Goal: Task Accomplishment & Management: Complete application form

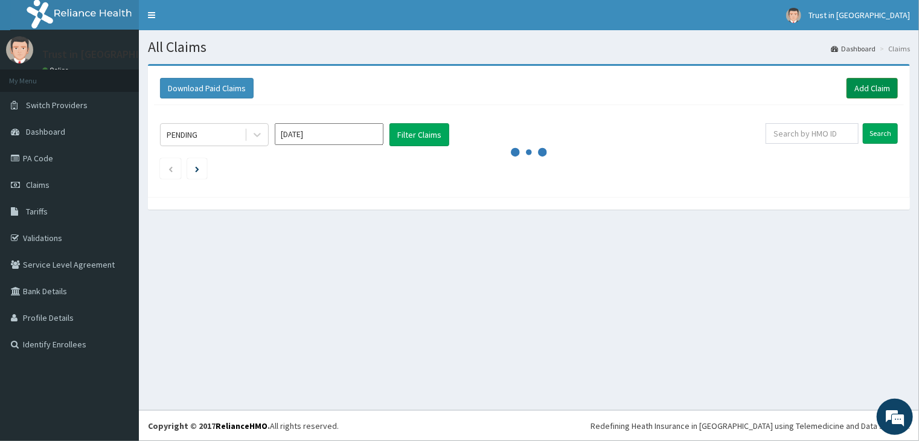
click at [859, 89] on link "Add Claim" at bounding box center [871, 88] width 51 height 21
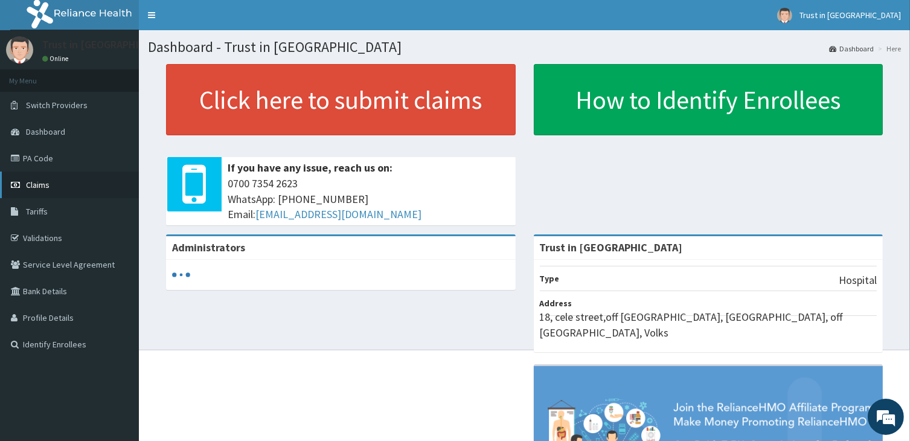
click at [54, 190] on link "Claims" at bounding box center [69, 184] width 139 height 27
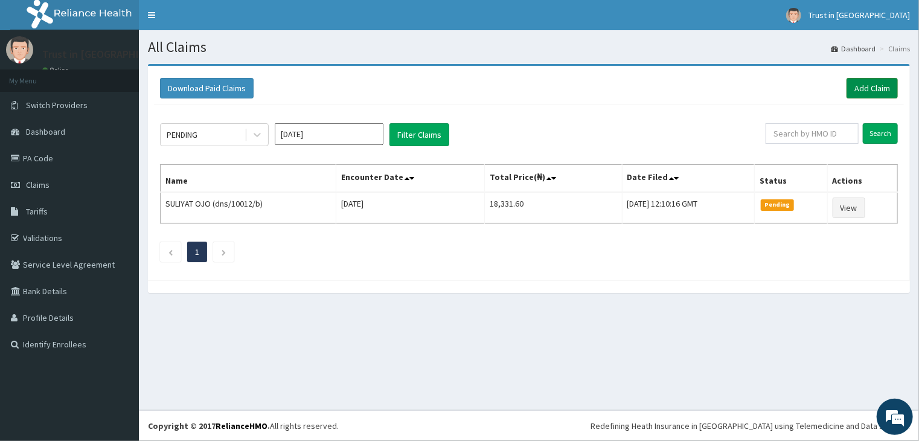
click at [868, 86] on link "Add Claim" at bounding box center [871, 88] width 51 height 21
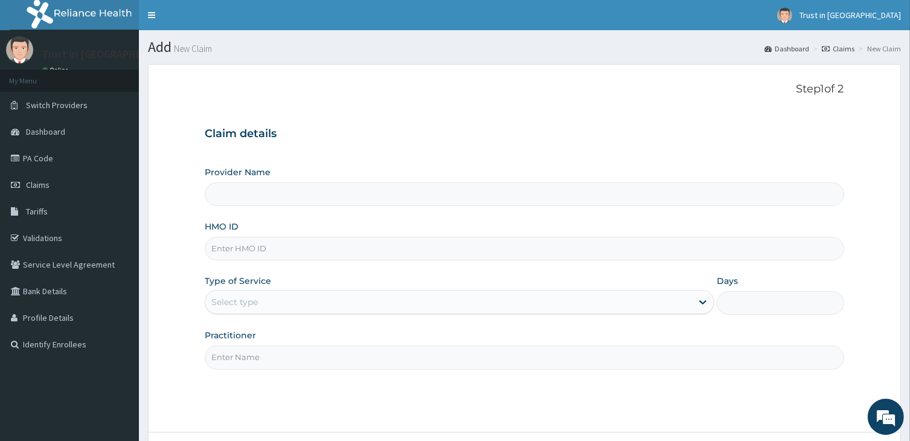
type input "Trust in [GEOGRAPHIC_DATA]"
click at [260, 251] on input "HMO ID" at bounding box center [524, 249] width 639 height 24
type input "dns/10012/d"
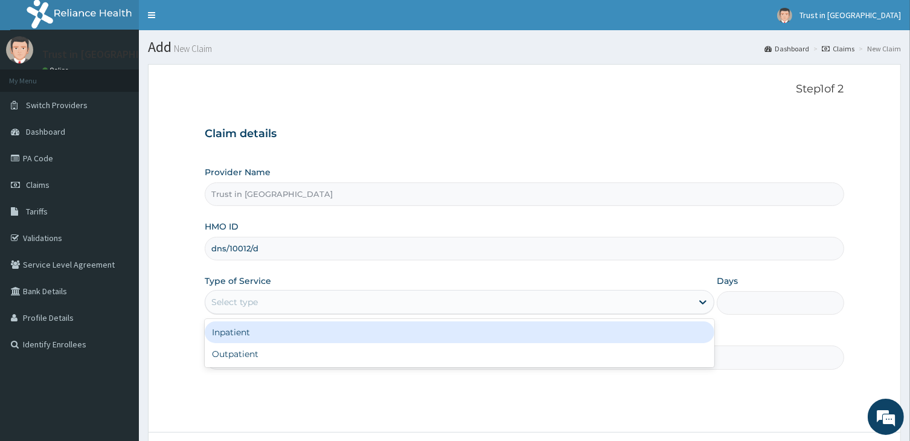
click at [248, 300] on div "Select type" at bounding box center [234, 302] width 46 height 12
click at [244, 332] on div "Inpatient" at bounding box center [459, 332] width 509 height 22
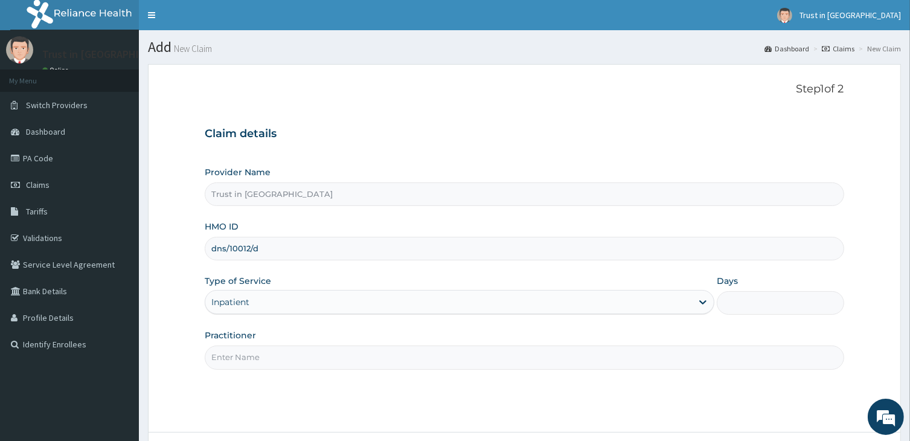
click at [736, 301] on input "Days" at bounding box center [779, 303] width 127 height 24
type input "2"
click at [228, 363] on input "Practitioner" at bounding box center [524, 357] width 639 height 24
type input "dr nebo"
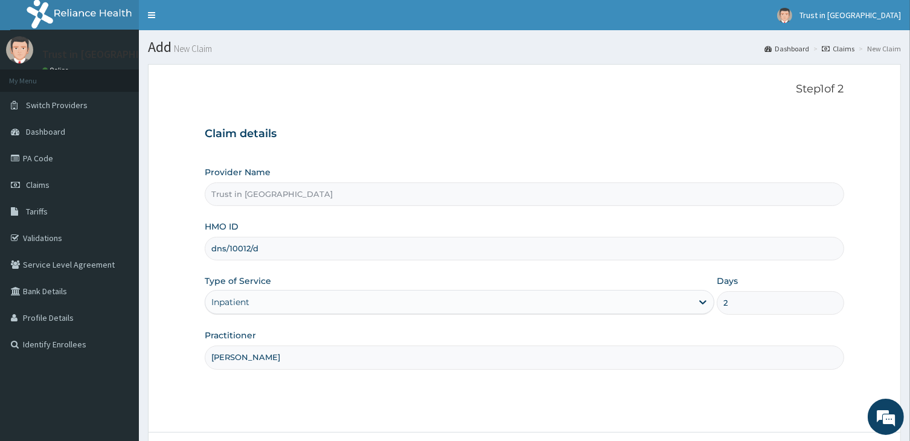
scroll to position [99, 0]
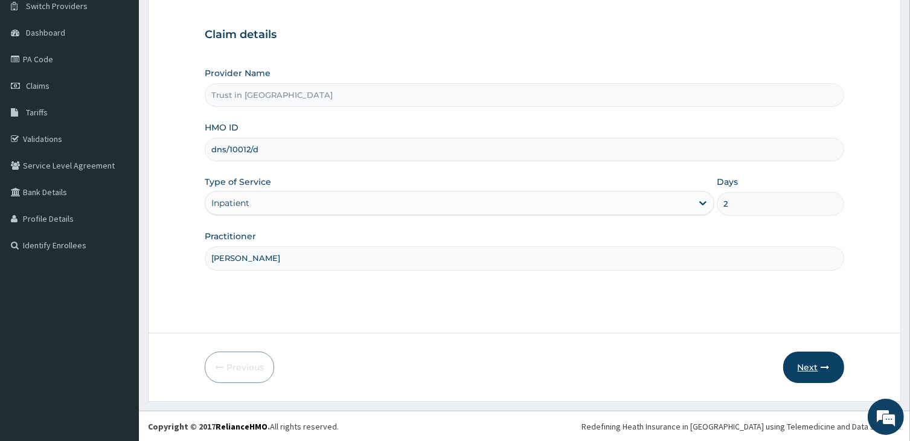
click at [809, 368] on button "Next" at bounding box center [813, 366] width 61 height 31
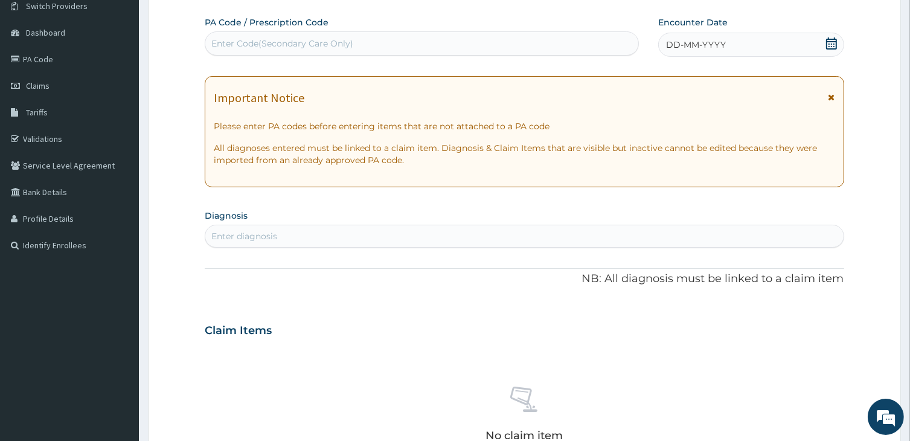
click at [350, 40] on div "Enter Code(Secondary Care Only)" at bounding box center [282, 43] width 142 height 12
type input "PA/2CC38B"
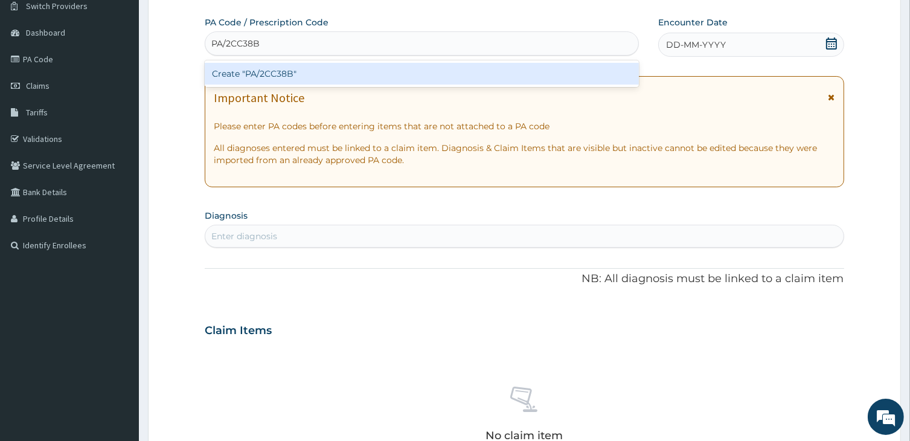
click at [359, 74] on div "Create "PA/2CC38B"" at bounding box center [421, 74] width 433 height 22
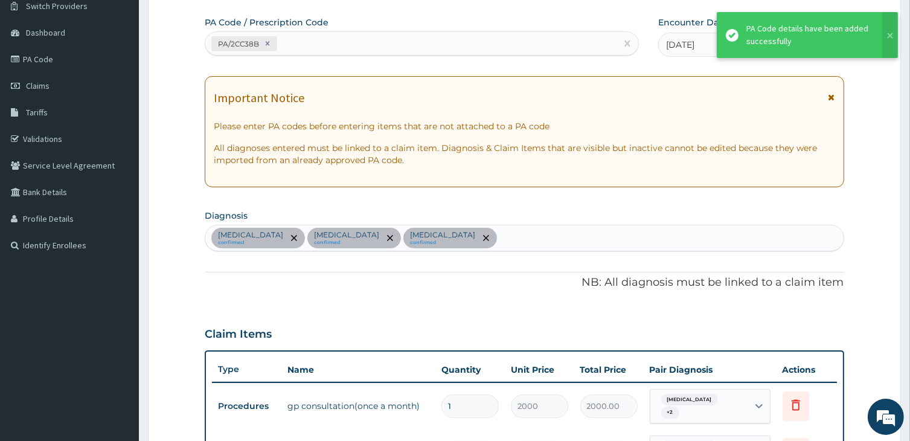
scroll to position [366, 0]
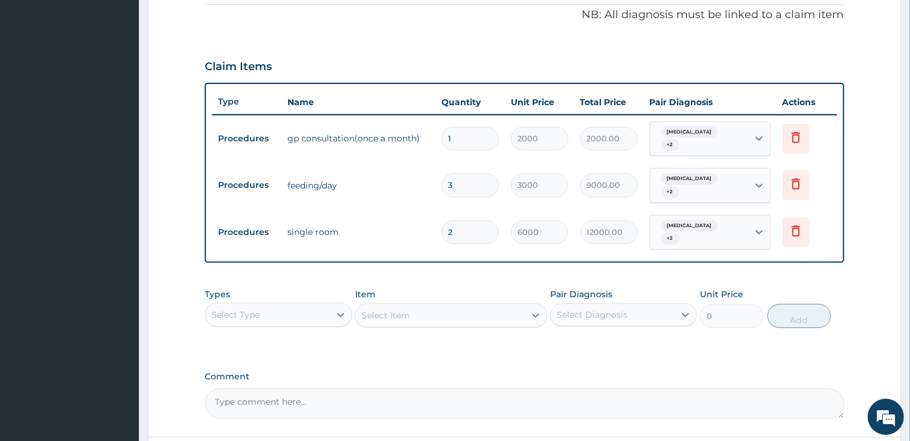
click at [360, 74] on div "Claim Items" at bounding box center [524, 63] width 639 height 31
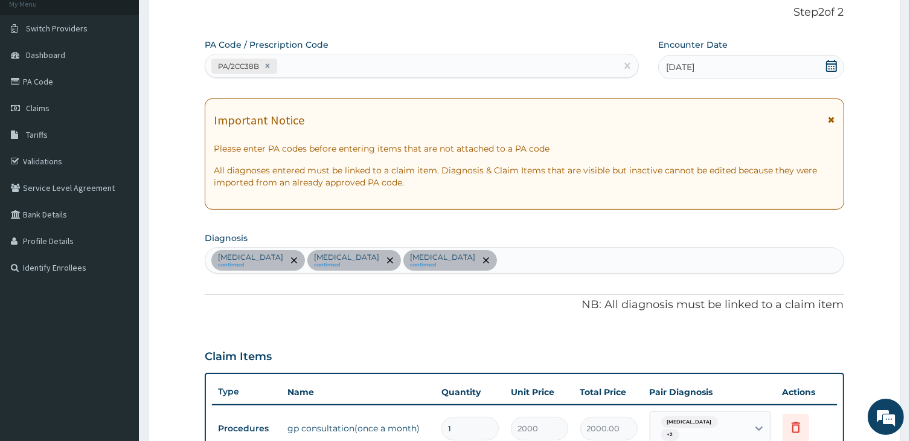
scroll to position [458, 0]
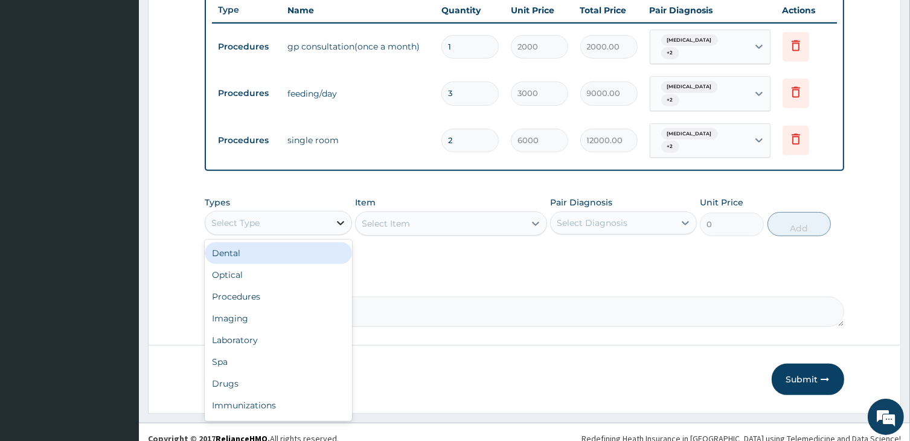
click at [340, 217] on icon at bounding box center [340, 223] width 12 height 12
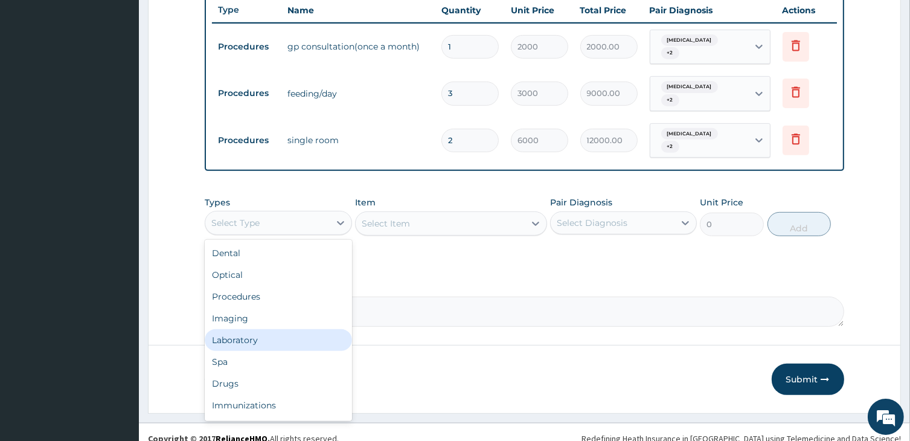
click at [235, 329] on div "Laboratory" at bounding box center [278, 340] width 147 height 22
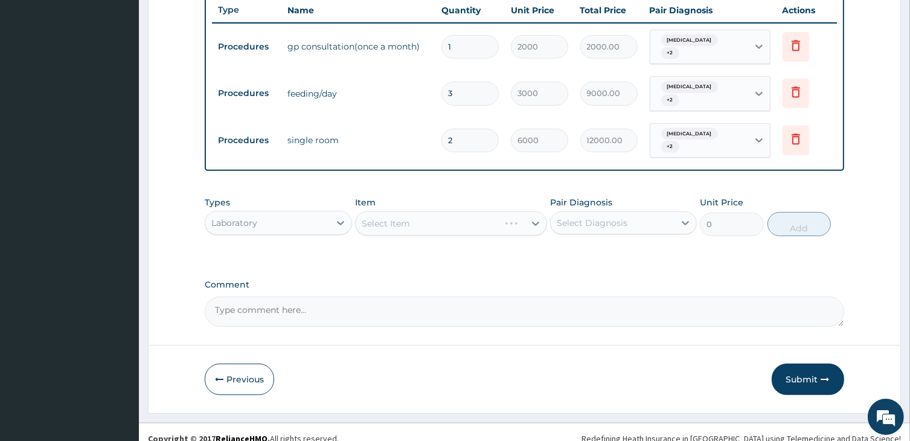
click at [403, 211] on div "Select Item" at bounding box center [450, 223] width 191 height 24
click at [400, 217] on div "Select Item" at bounding box center [386, 223] width 48 height 12
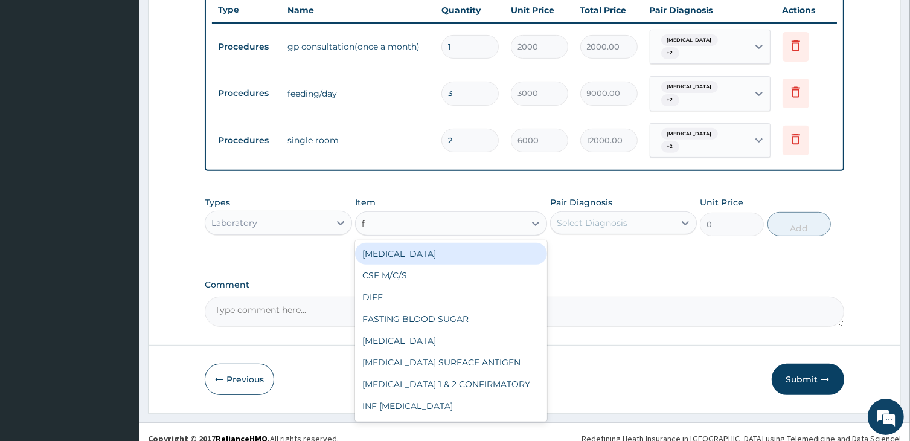
type input "fu"
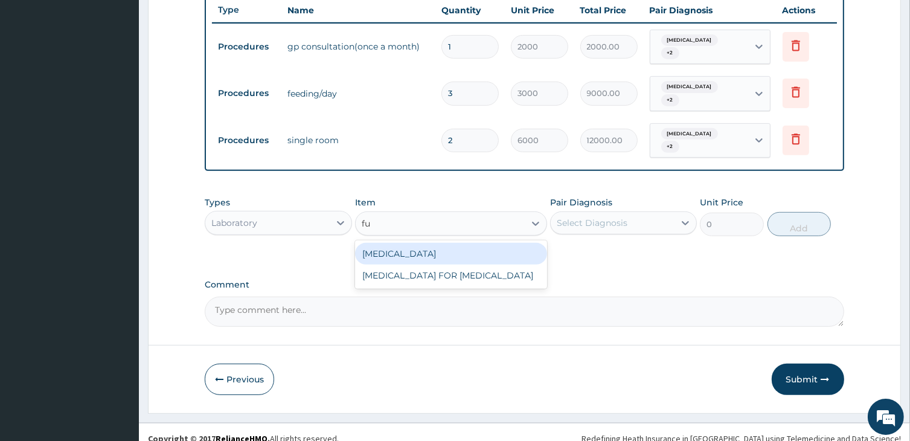
click at [412, 244] on div "FULL BLOOD COUNT" at bounding box center [450, 254] width 191 height 22
type input "3400"
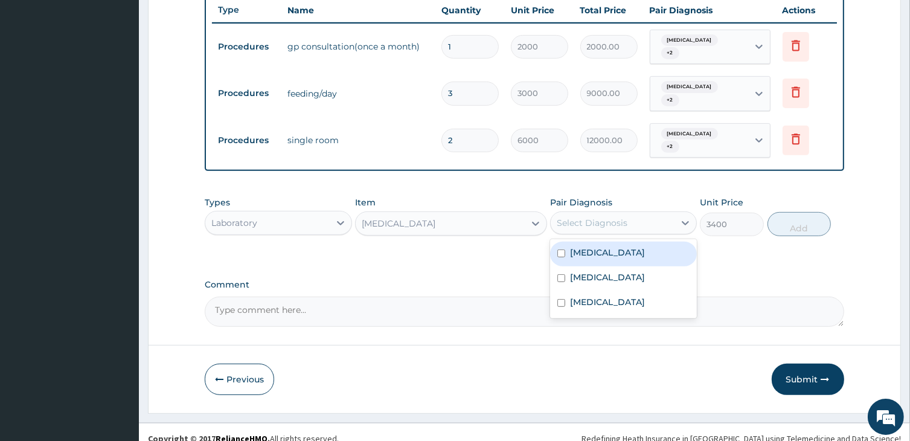
click at [584, 217] on div "Select Diagnosis" at bounding box center [591, 223] width 71 height 12
click at [575, 246] on div "Sepsis" at bounding box center [623, 253] width 147 height 25
checkbox input "true"
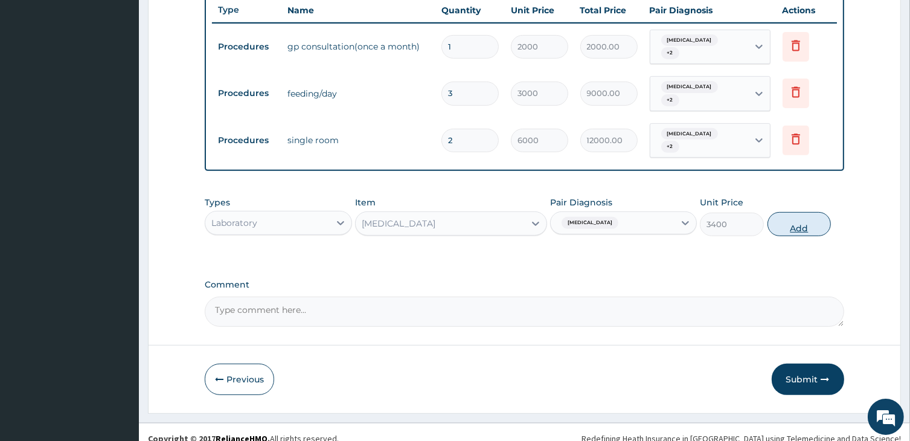
click at [801, 212] on button "Add" at bounding box center [799, 224] width 64 height 24
type input "0"
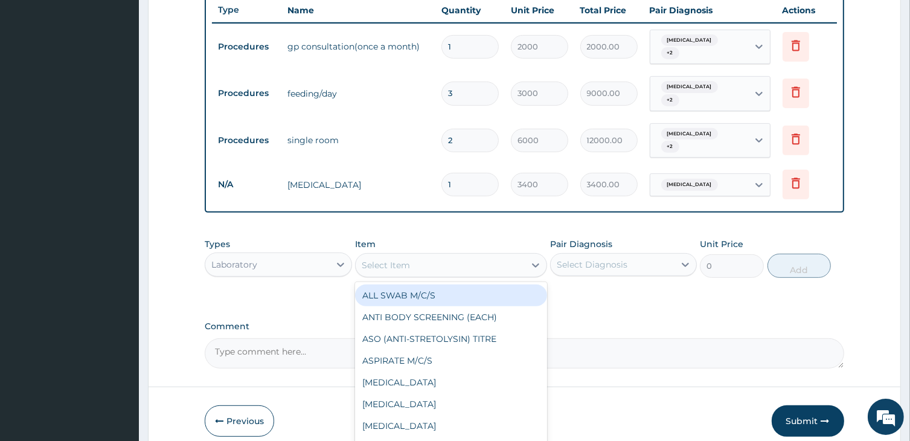
click at [425, 256] on div "Select Item" at bounding box center [439, 264] width 168 height 19
type input "ma"
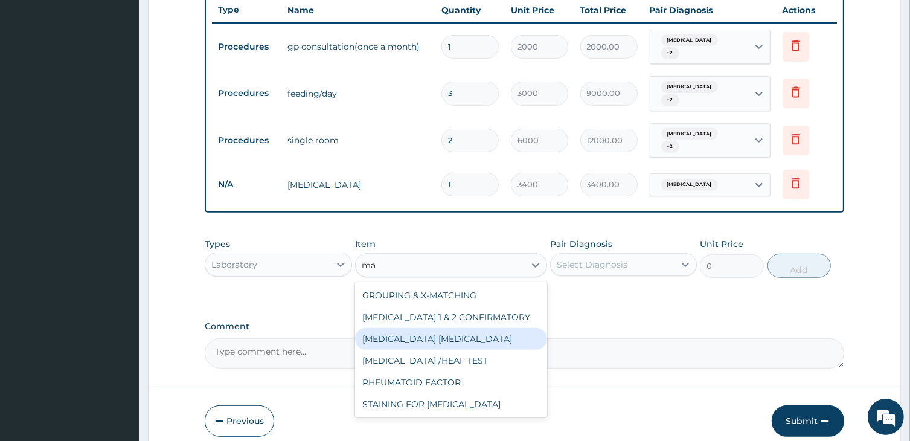
click at [426, 328] on div "MALARIA PARASITE" at bounding box center [450, 339] width 191 height 22
type input "1275"
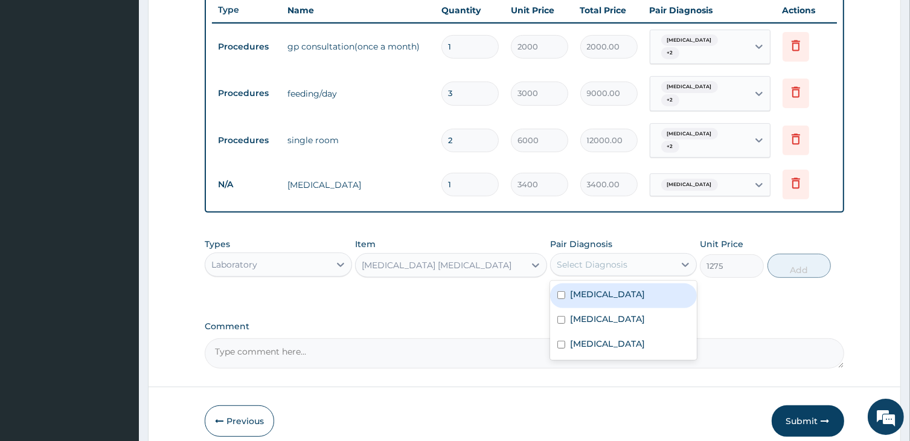
click at [622, 258] on div "Select Diagnosis" at bounding box center [591, 264] width 71 height 12
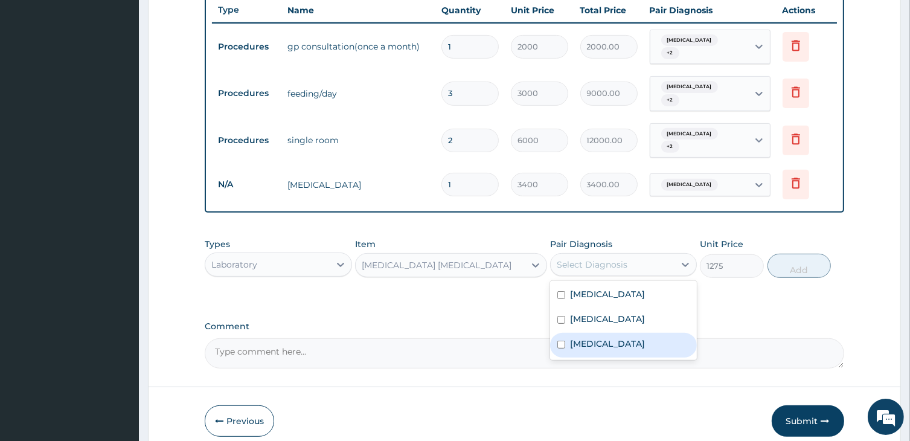
click at [569, 334] on div "Malaria" at bounding box center [623, 345] width 147 height 25
checkbox input "true"
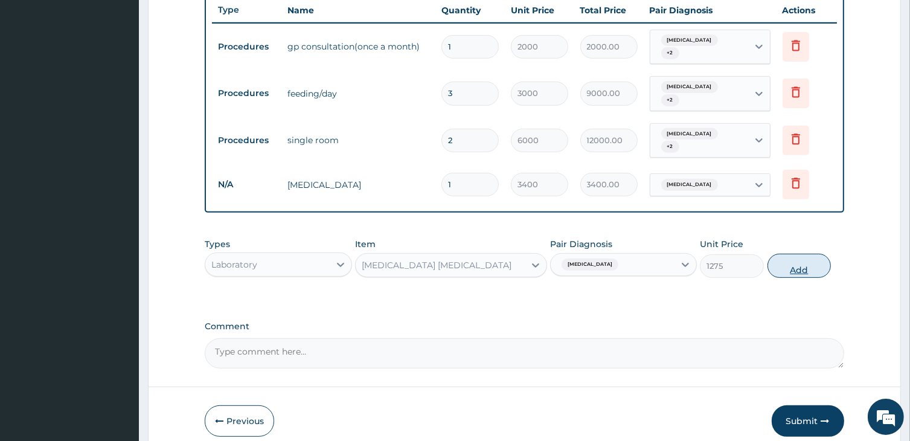
click at [804, 257] on button "Add" at bounding box center [799, 265] width 64 height 24
type input "0"
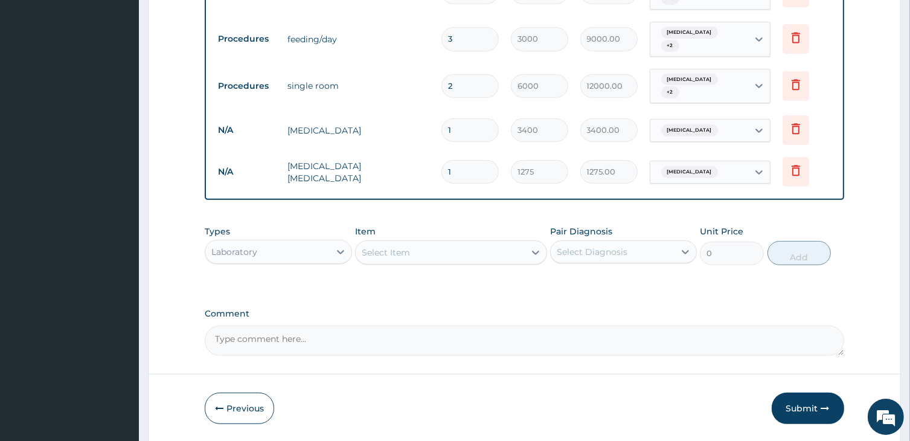
scroll to position [541, 0]
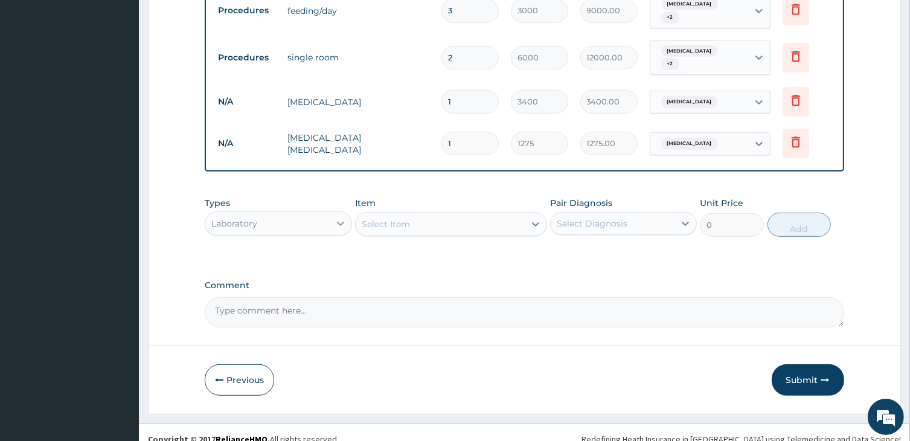
click at [340, 217] on icon at bounding box center [340, 223] width 12 height 12
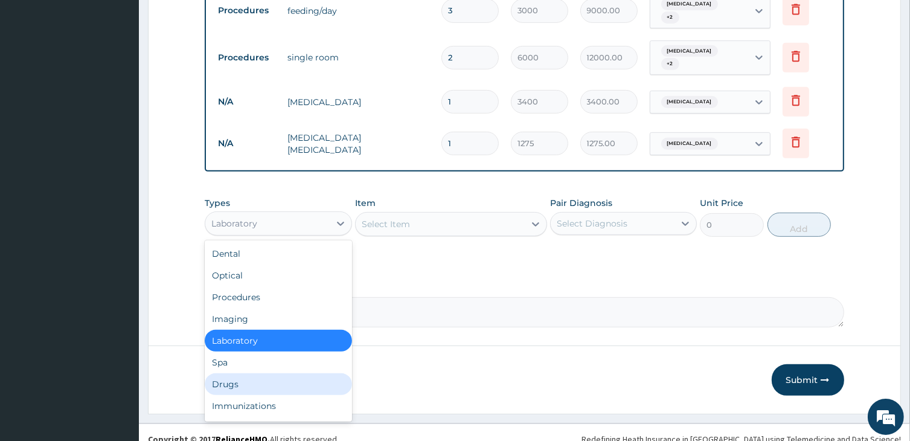
click at [225, 373] on div "Drugs" at bounding box center [278, 384] width 147 height 22
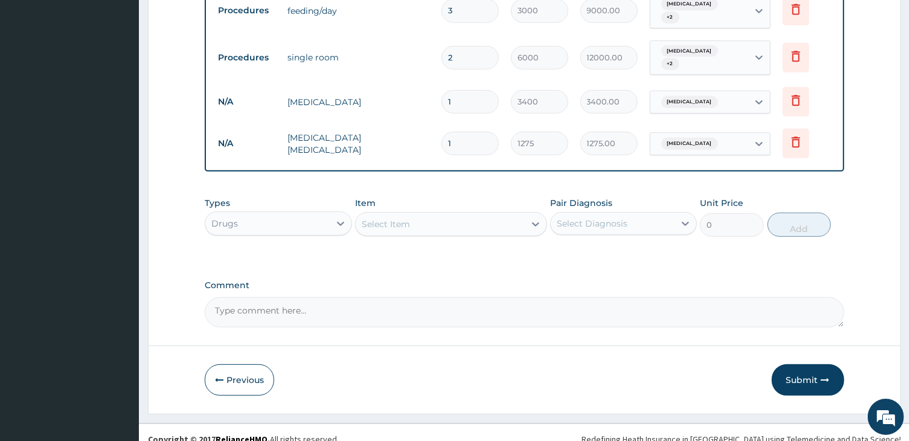
click at [438, 214] on div "Select Item" at bounding box center [439, 223] width 168 height 19
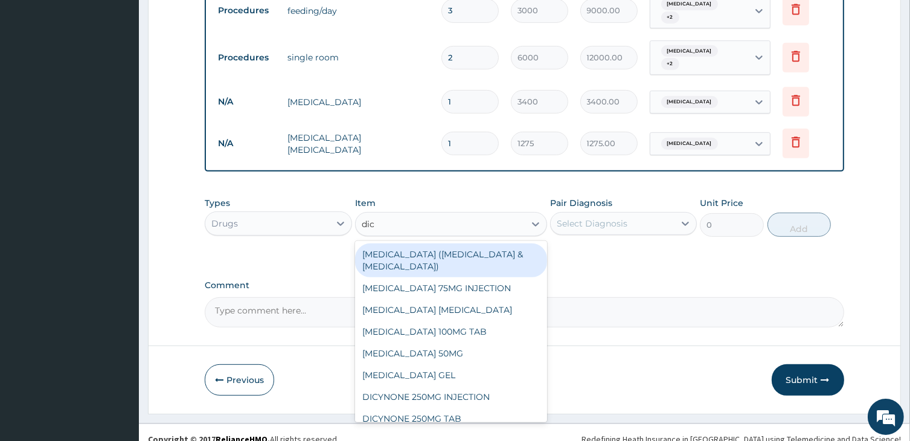
type input "dicl"
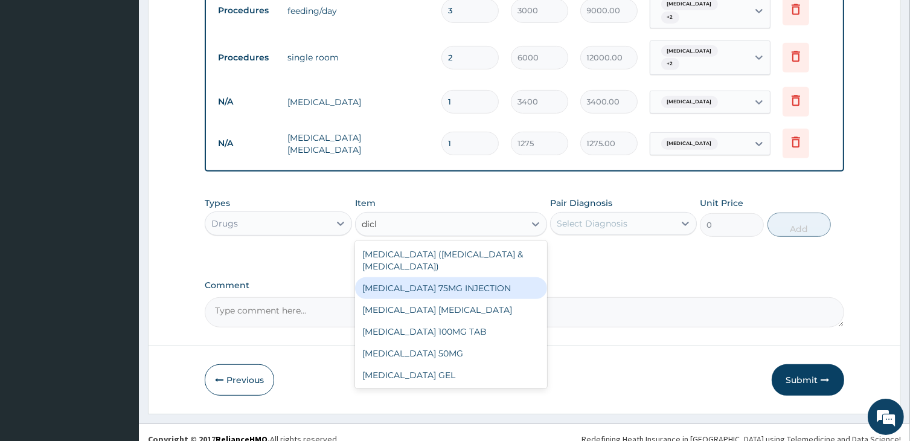
click at [432, 277] on div "DICLOFENAC 75MG INJECTION" at bounding box center [450, 288] width 191 height 22
type input "480"
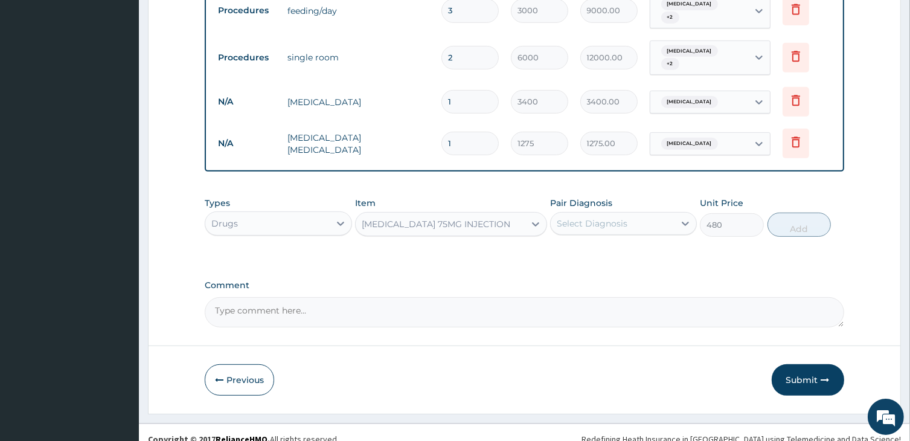
click at [616, 218] on div "Select Diagnosis" at bounding box center [612, 223] width 124 height 19
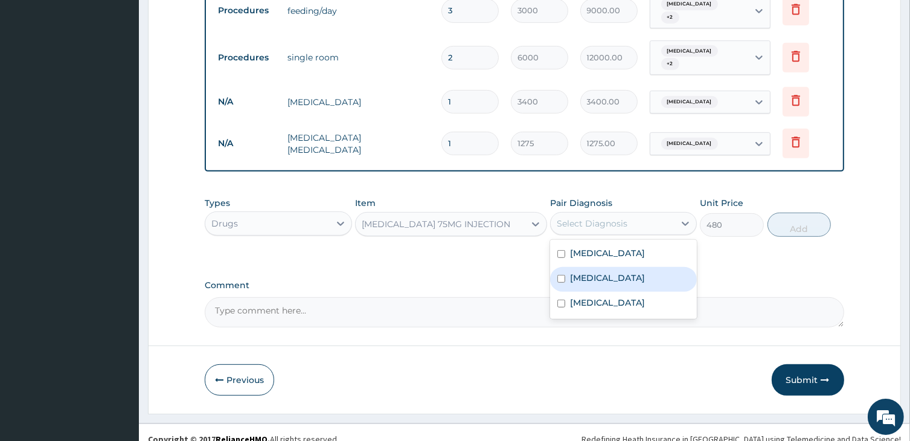
click at [605, 267] on div "Upper respiratory infection" at bounding box center [623, 279] width 147 height 25
checkbox input "true"
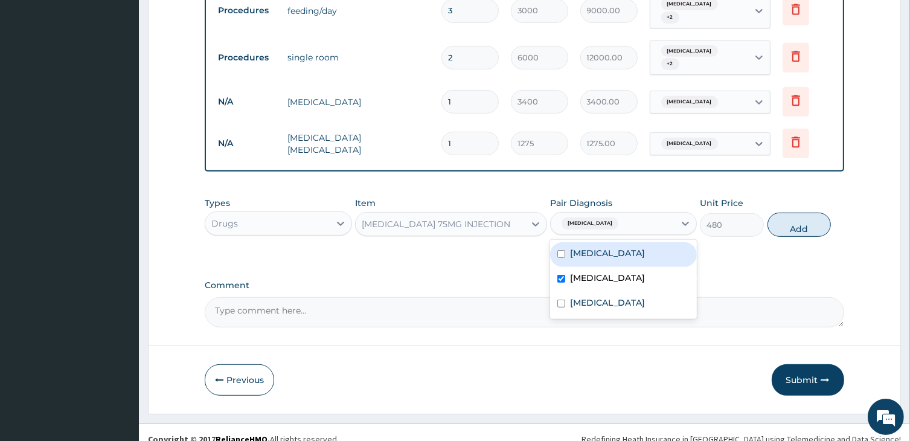
click at [601, 245] on div "Sepsis" at bounding box center [623, 254] width 147 height 25
checkbox input "true"
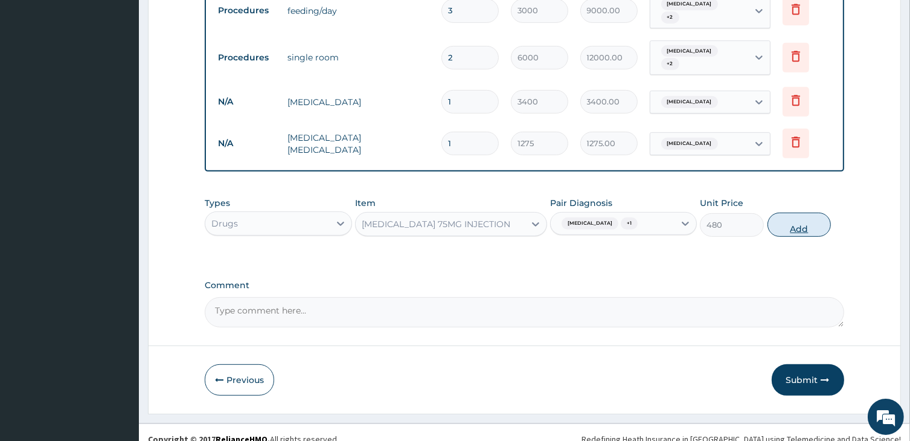
click at [797, 213] on button "Add" at bounding box center [799, 224] width 64 height 24
type input "0"
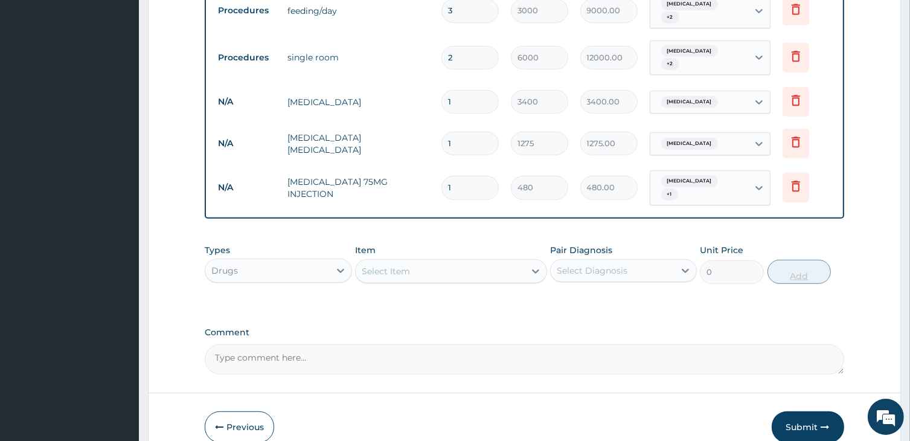
type input "0.00"
type input "2"
type input "960.00"
type input "2"
click at [428, 261] on div "Select Item" at bounding box center [439, 270] width 168 height 19
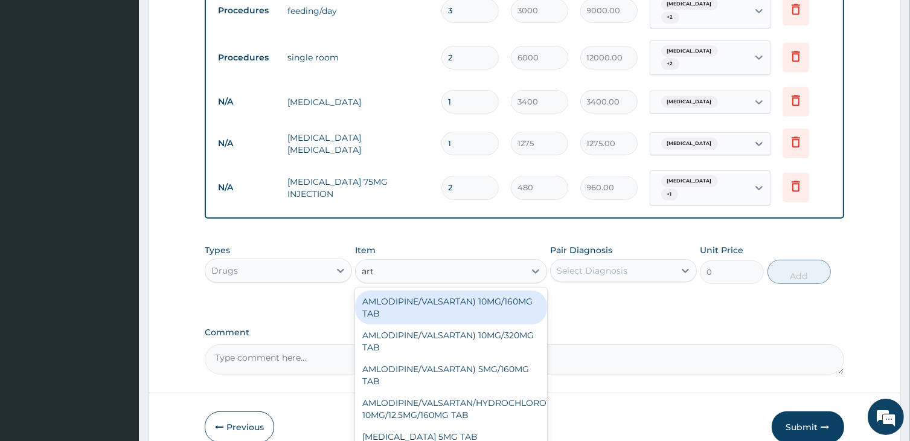
type input "arth"
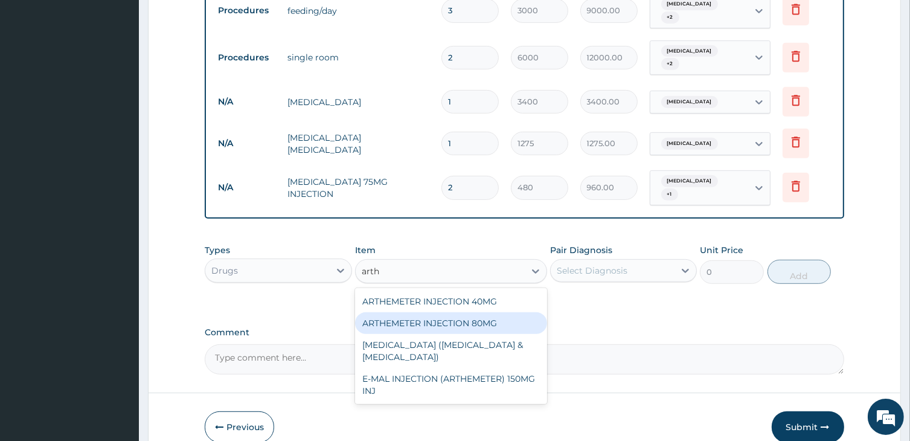
click at [445, 313] on div "ARTHEMETER INJECTION 80MG" at bounding box center [450, 323] width 191 height 22
type input "600"
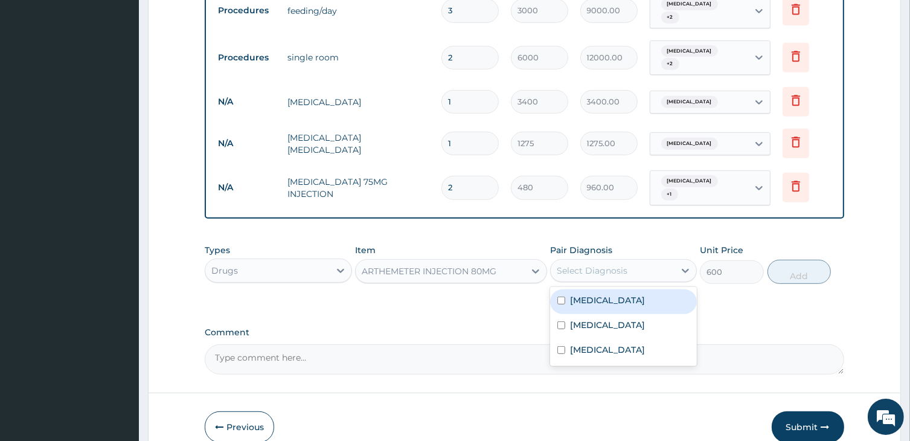
click at [660, 261] on div "Select Diagnosis" at bounding box center [612, 270] width 124 height 19
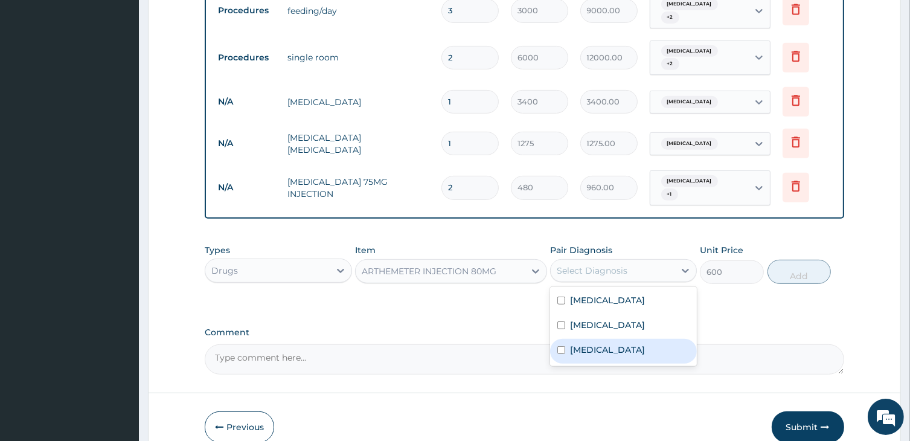
click at [584, 339] on div "Malaria" at bounding box center [623, 351] width 147 height 25
checkbox input "true"
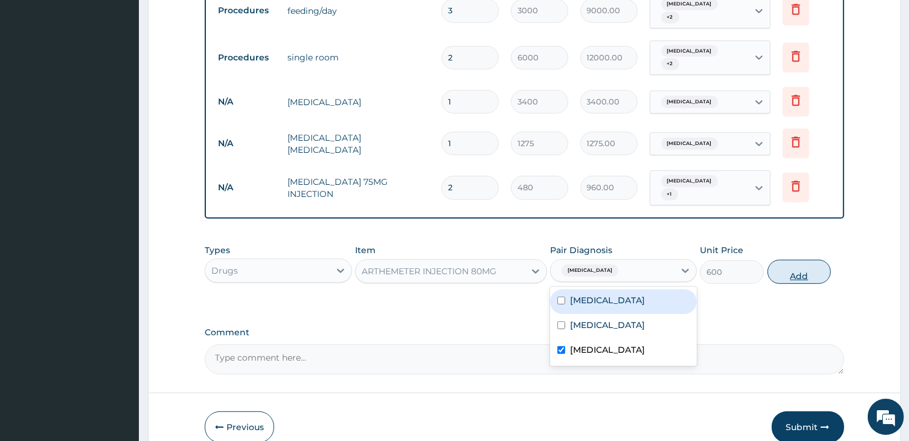
click at [804, 260] on button "Add" at bounding box center [799, 272] width 64 height 24
type input "0"
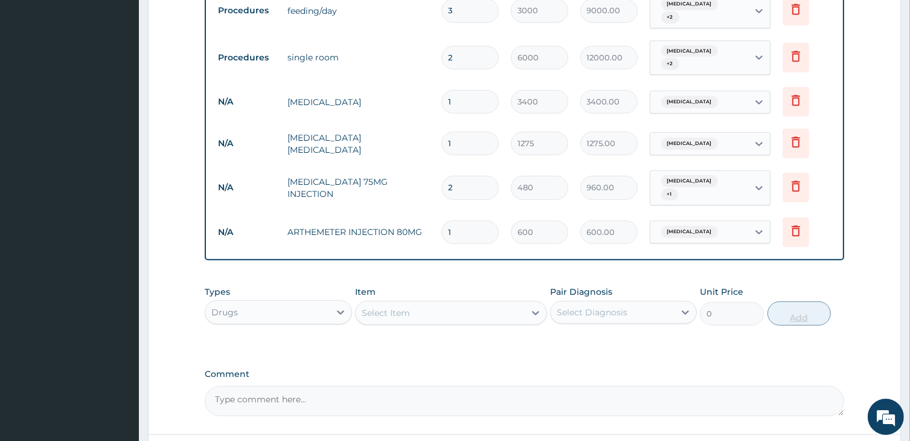
type input "0.00"
type input "6"
type input "3600.00"
type input "6"
click at [427, 303] on div "Select Item" at bounding box center [439, 312] width 168 height 19
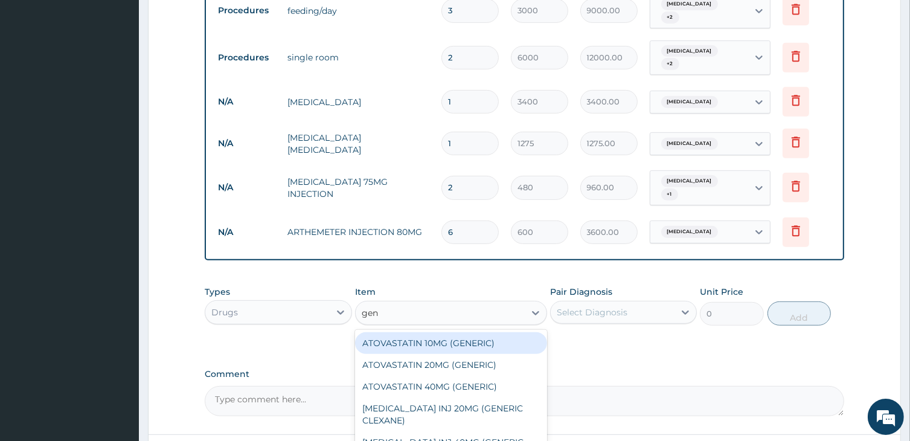
type input "gent"
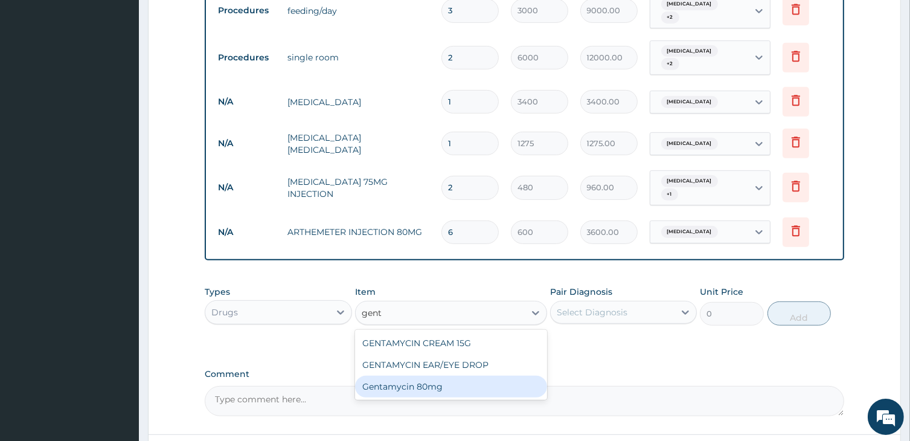
click at [438, 375] on div "Gentamycin 80mg" at bounding box center [450, 386] width 191 height 22
type input "100"
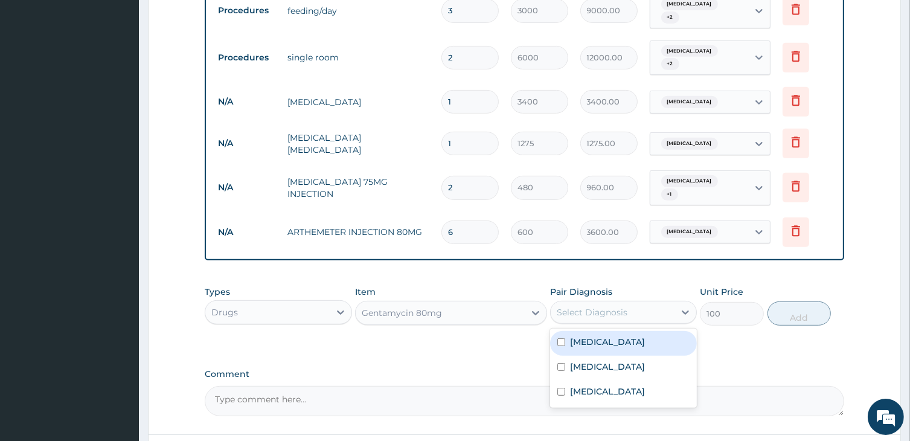
click at [638, 302] on div "Select Diagnosis" at bounding box center [612, 311] width 124 height 19
click at [629, 331] on div "Sepsis" at bounding box center [623, 343] width 147 height 25
checkbox input "true"
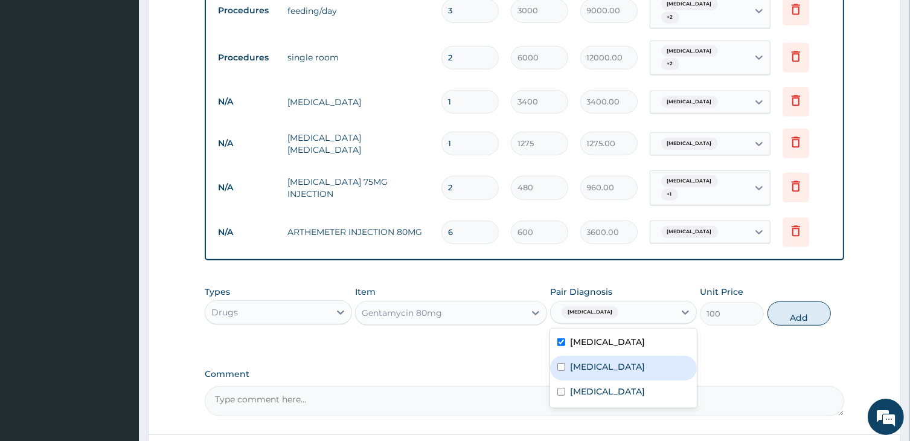
click at [629, 355] on div "Upper respiratory infection" at bounding box center [623, 367] width 147 height 25
checkbox input "true"
click at [786, 303] on button "Add" at bounding box center [799, 313] width 64 height 24
type input "0"
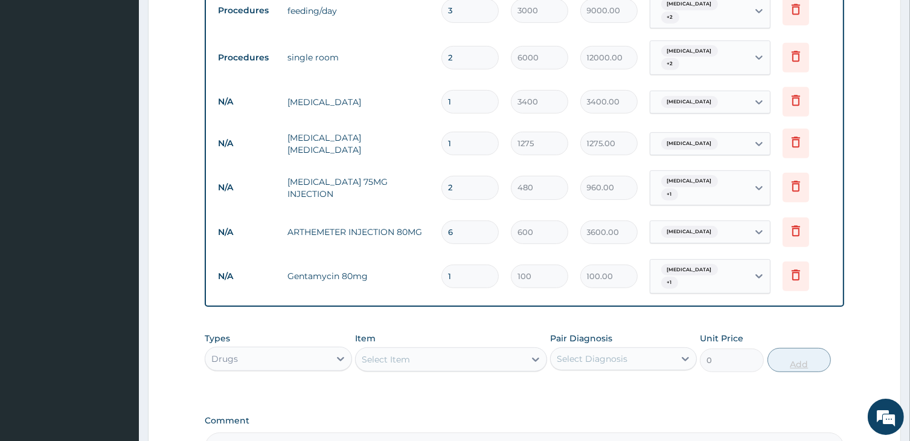
type input "0.00"
type input "6"
type input "600.00"
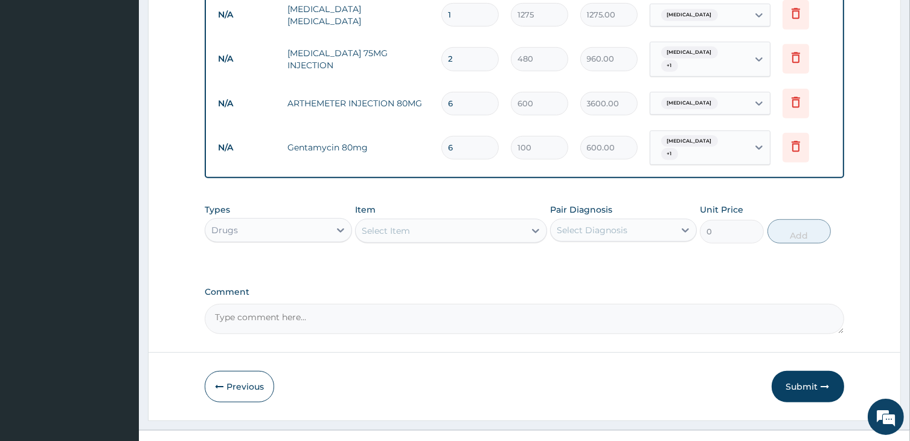
scroll to position [671, 0]
type input "6"
click at [421, 220] on div "Select Item" at bounding box center [439, 229] width 168 height 19
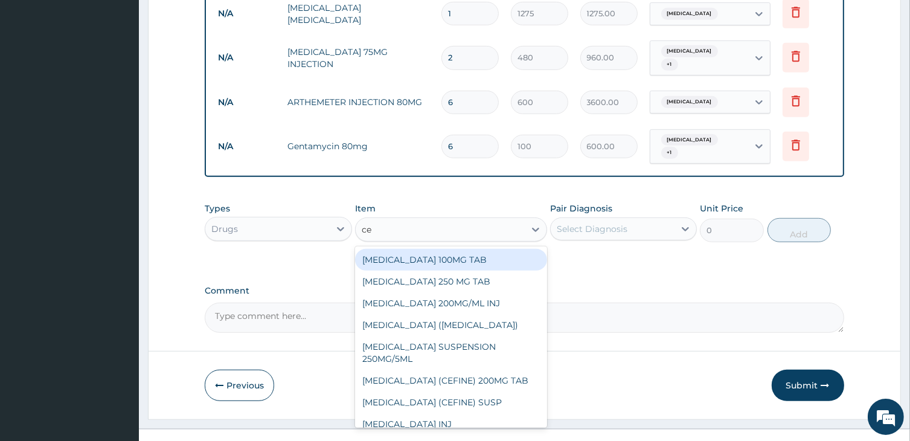
type input "cef"
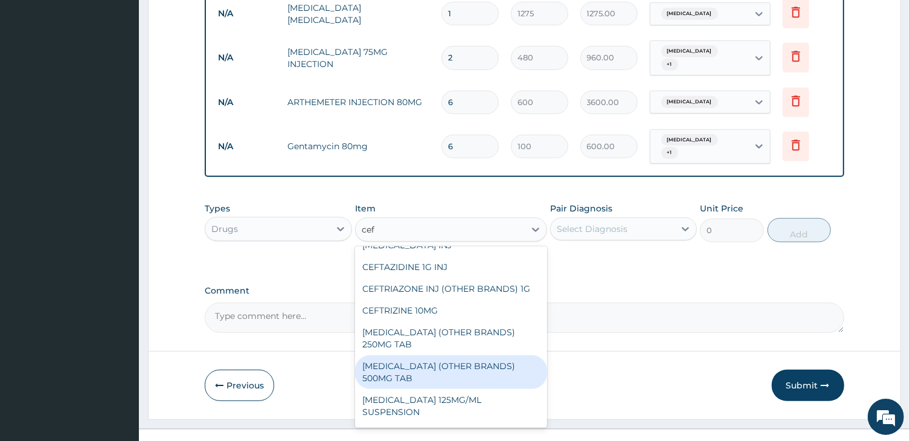
scroll to position [65, 0]
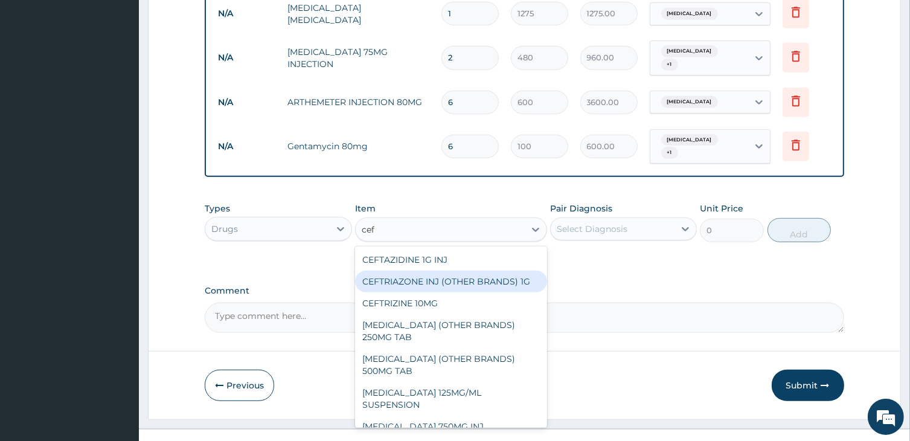
click at [412, 270] on div "CEFTRIAZONE INJ (OTHER BRANDS) 1G" at bounding box center [450, 281] width 191 height 22
type input "1500"
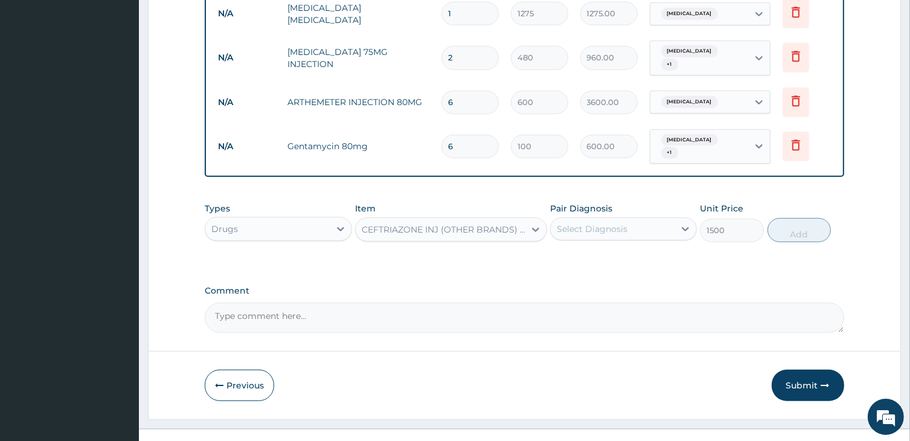
click at [642, 219] on div "Select Diagnosis" at bounding box center [612, 228] width 124 height 19
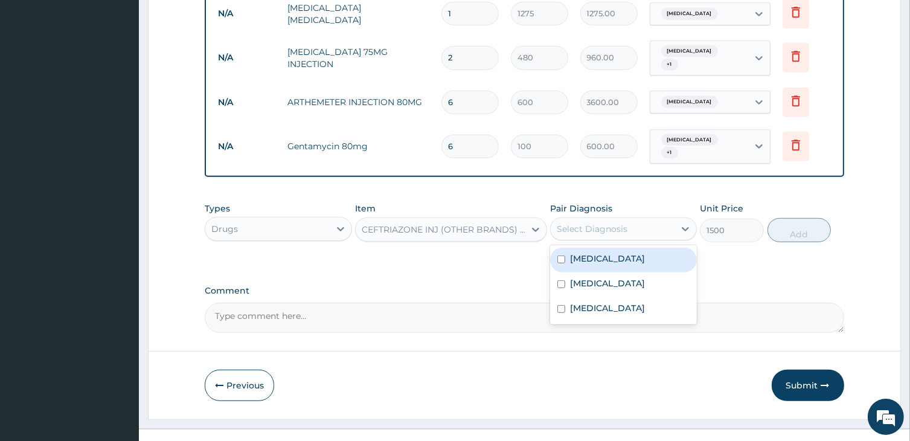
click at [634, 247] on div "Sepsis" at bounding box center [623, 259] width 147 height 25
checkbox input "true"
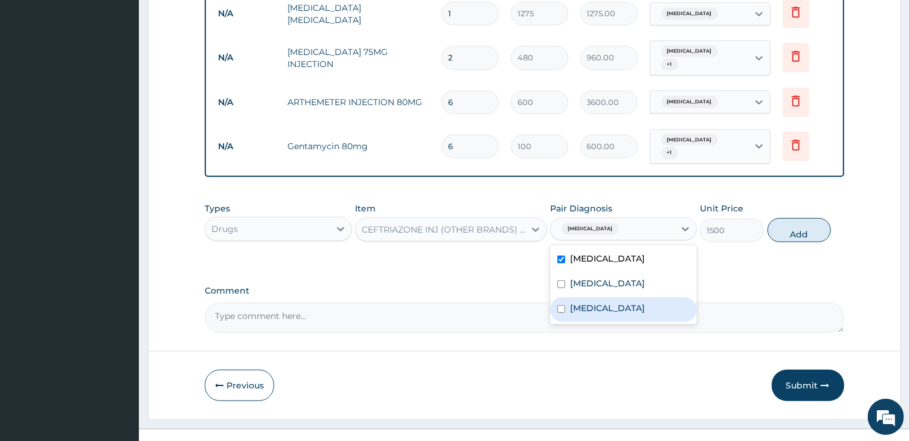
click at [616, 297] on div "Malaria" at bounding box center [623, 309] width 147 height 25
checkbox input "true"
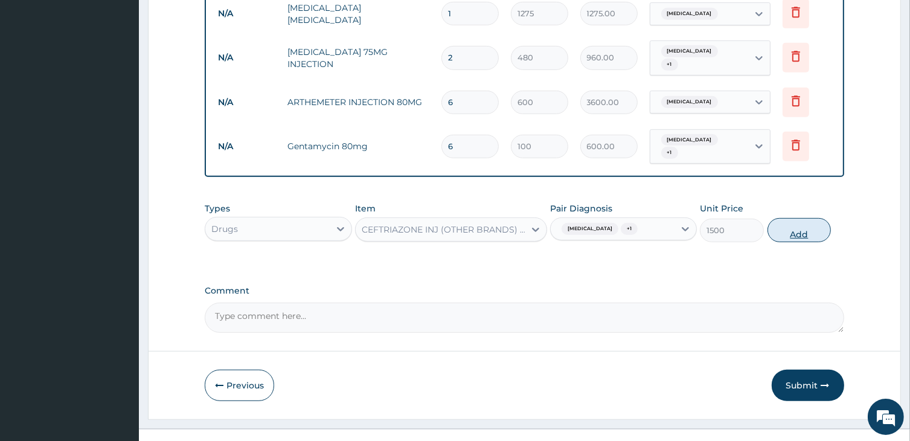
click at [801, 218] on button "Add" at bounding box center [799, 230] width 64 height 24
type input "0"
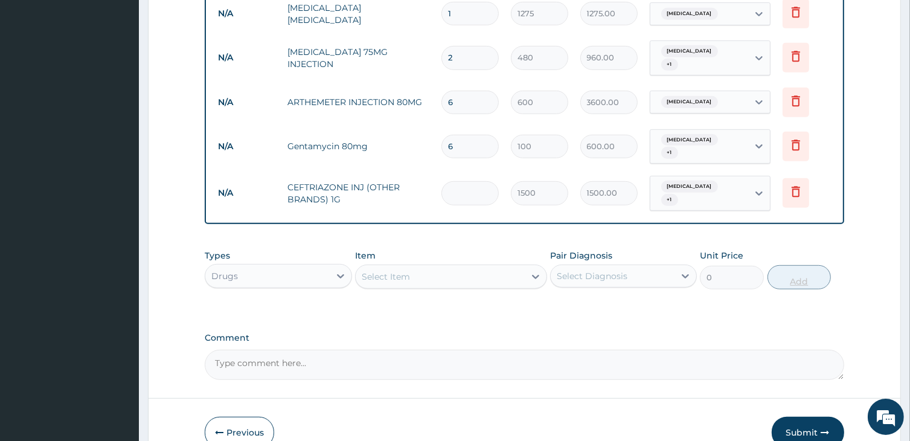
type input "0.00"
type input "3"
type input "4500.00"
type input "3"
click at [467, 267] on div "Select Item" at bounding box center [439, 276] width 168 height 19
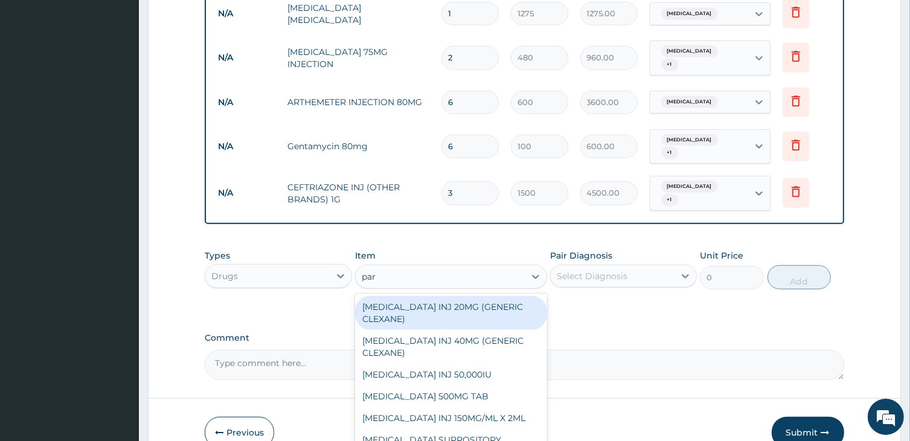
type input "para"
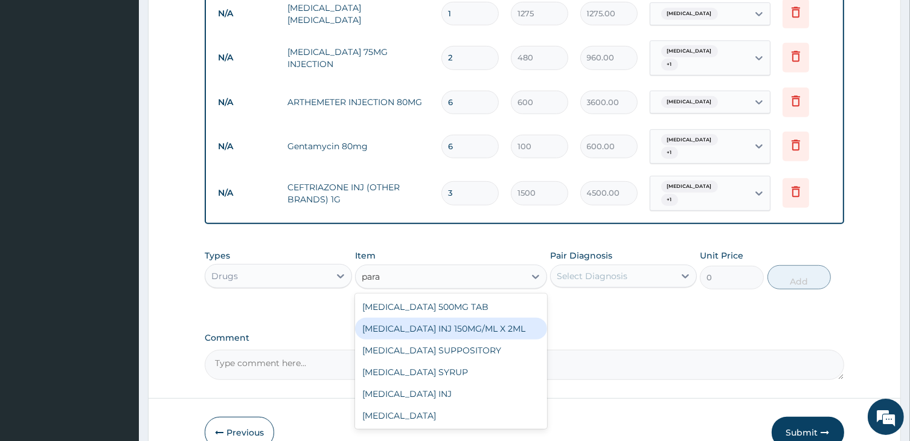
click at [465, 317] on div "PARACETAMOL INJ 150MG/ML X 2ML" at bounding box center [450, 328] width 191 height 22
type input "600"
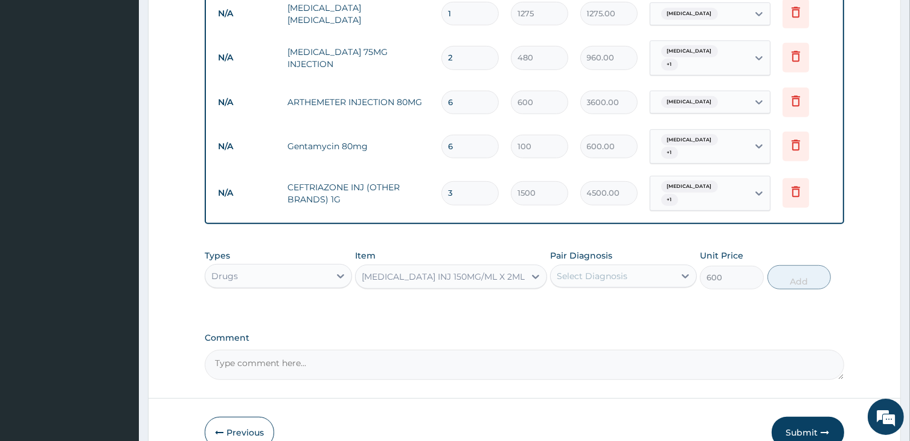
click at [586, 270] on div "Select Diagnosis" at bounding box center [591, 276] width 71 height 12
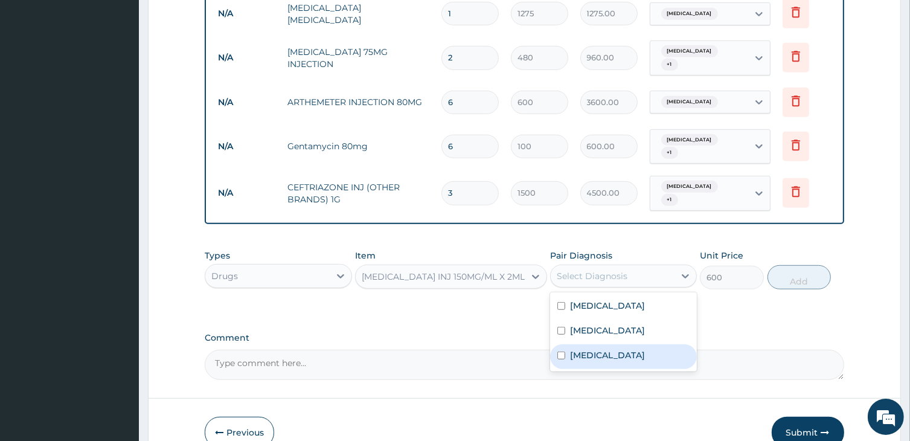
click at [579, 349] on label "Malaria" at bounding box center [607, 355] width 75 height 12
checkbox input "true"
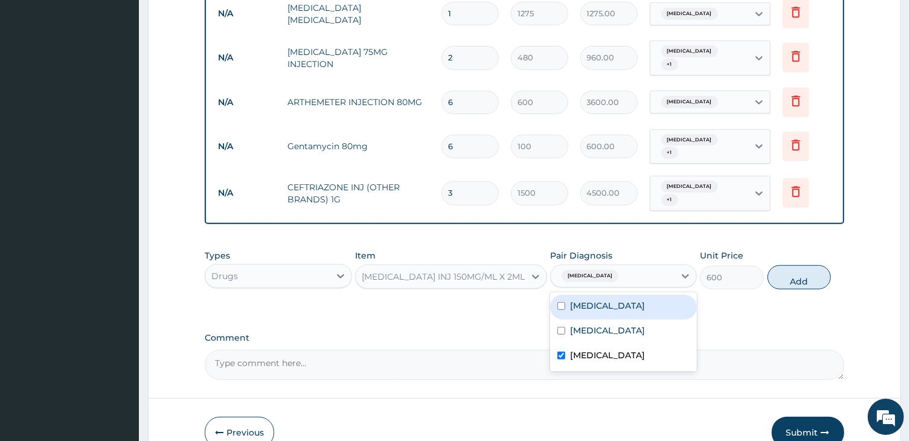
click at [600, 295] on div "Sepsis" at bounding box center [623, 307] width 147 height 25
checkbox input "true"
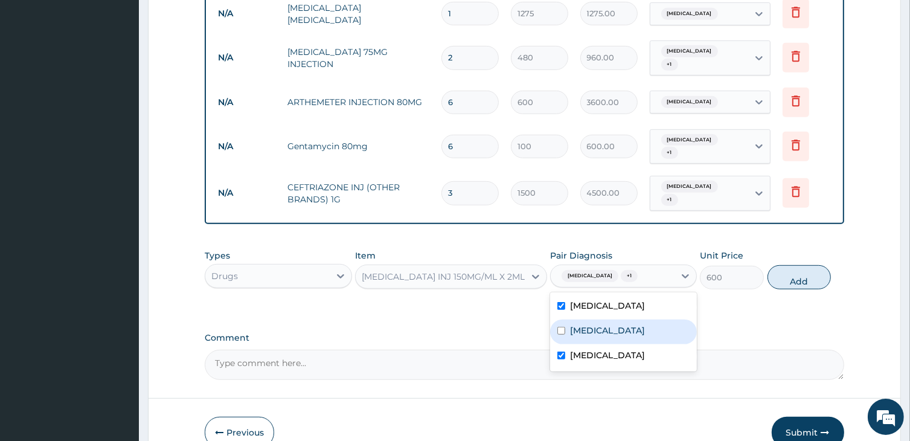
click at [600, 324] on label "Upper respiratory infection" at bounding box center [607, 330] width 75 height 12
checkbox input "true"
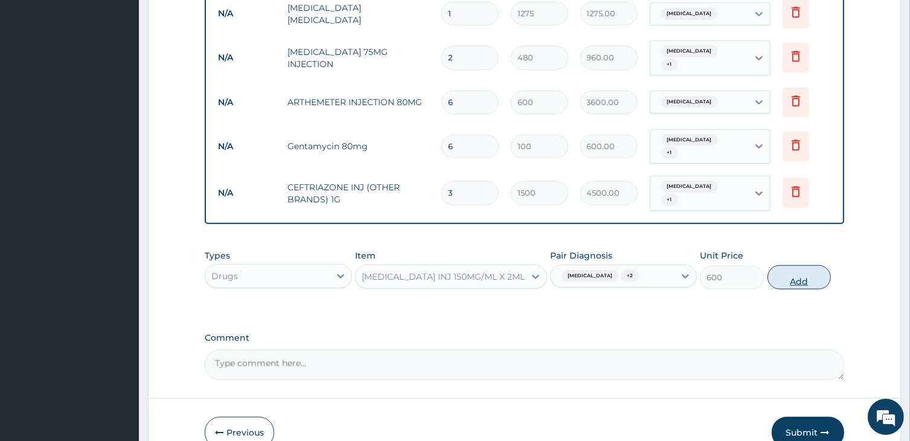
click at [797, 265] on button "Add" at bounding box center [799, 277] width 64 height 24
type input "0"
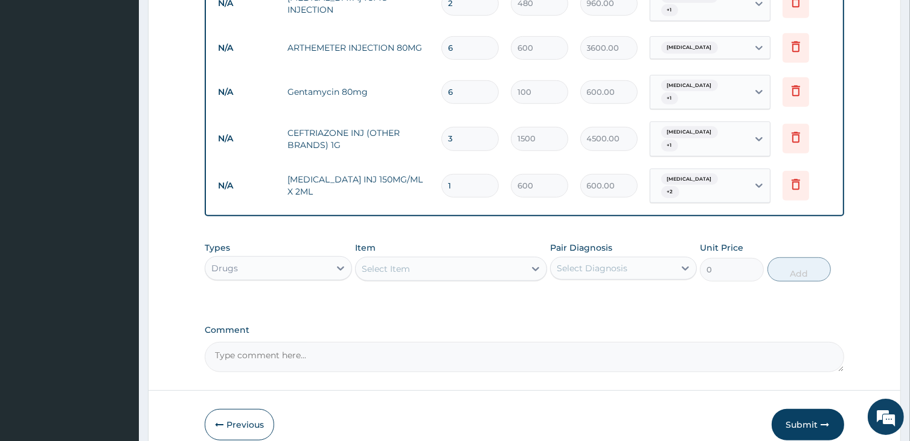
scroll to position [753, 0]
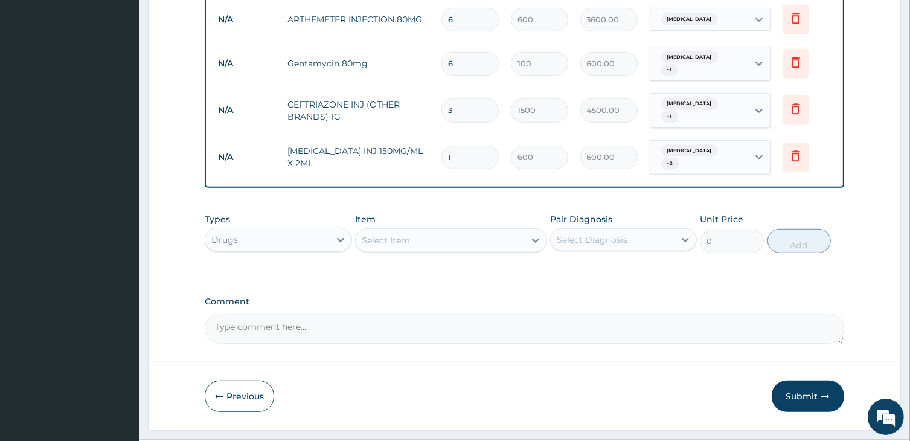
click at [424, 231] on div "Select Item" at bounding box center [439, 240] width 168 height 19
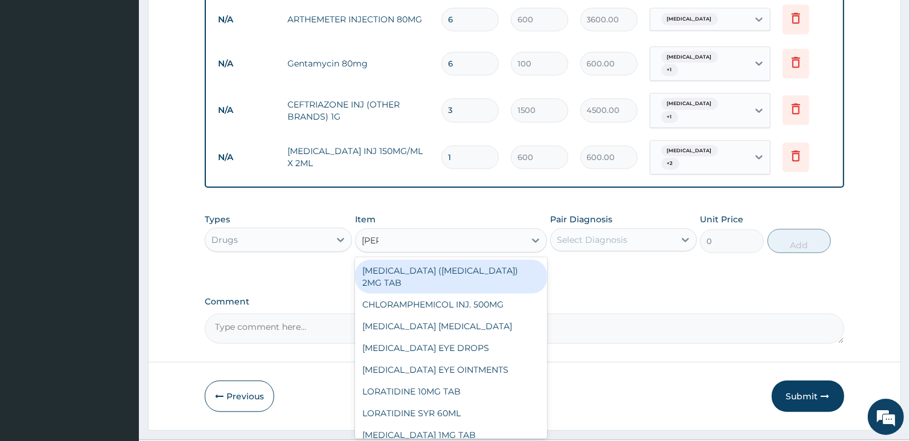
type input "lorat"
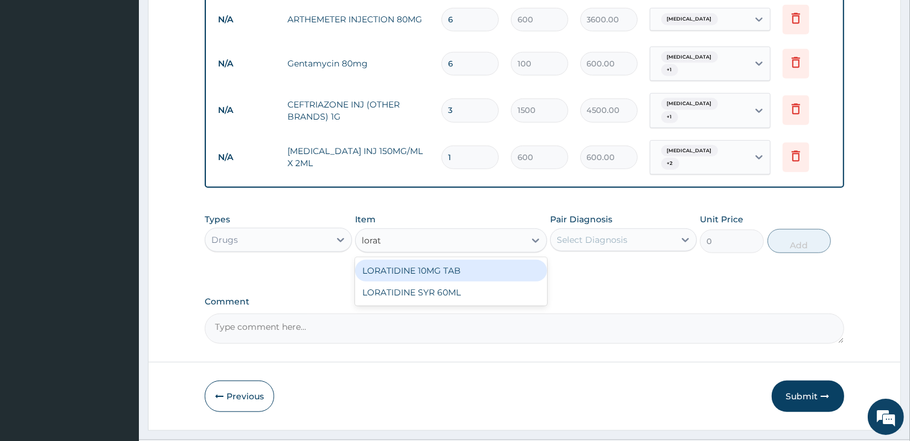
click at [429, 260] on div "LORATIDINE 10MG TAB" at bounding box center [450, 271] width 191 height 22
type input "39"
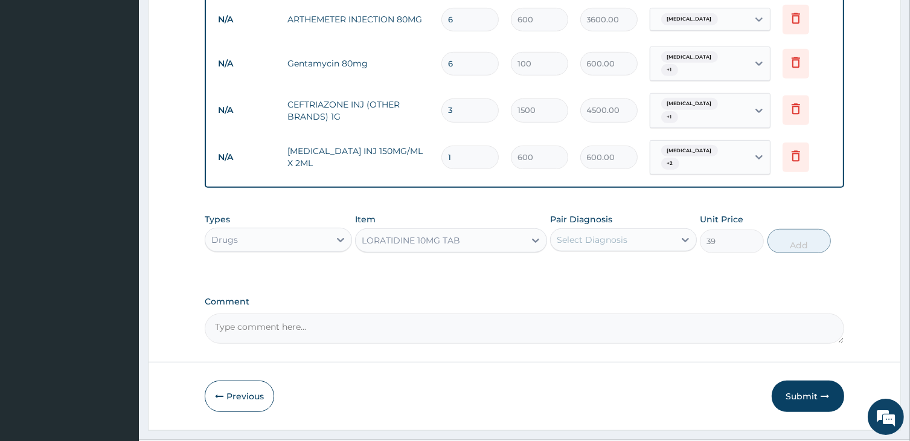
click at [598, 234] on div "Select Diagnosis" at bounding box center [591, 240] width 71 height 12
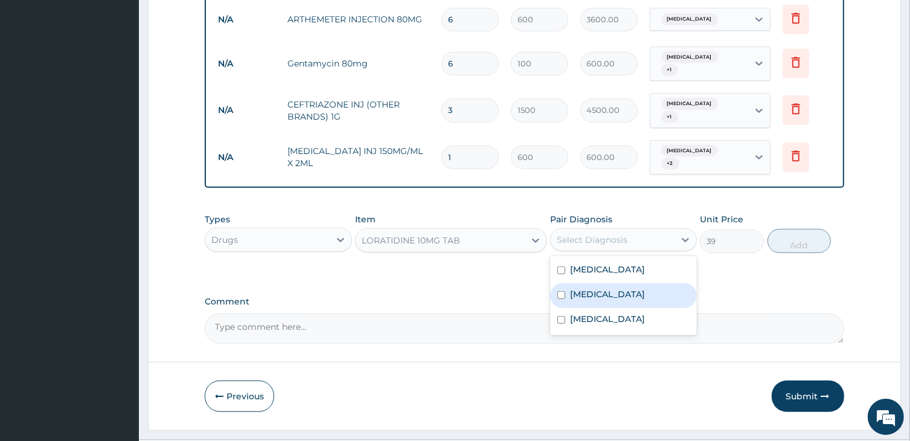
click at [604, 283] on div "Upper respiratory infection" at bounding box center [623, 295] width 147 height 25
checkbox input "true"
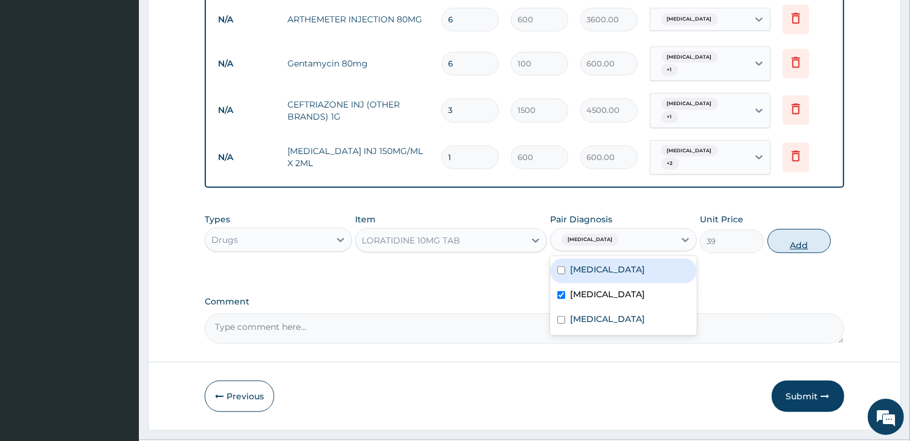
click at [793, 229] on button "Add" at bounding box center [799, 241] width 64 height 24
type input "0"
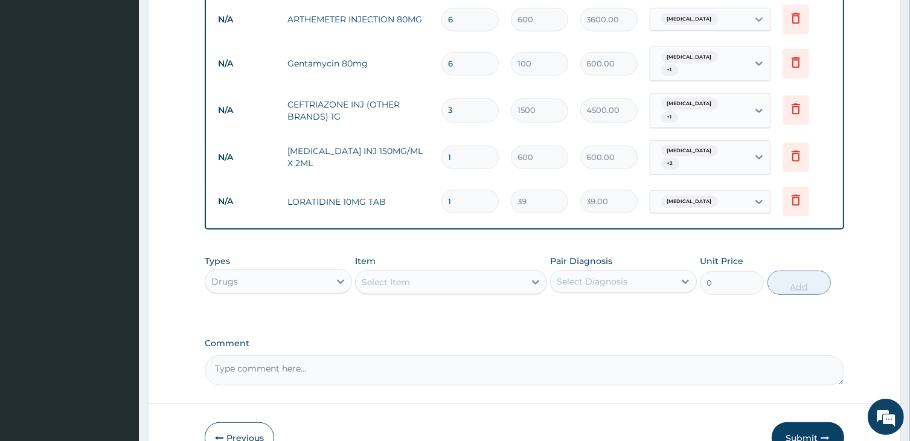
type input "0.00"
type input "6"
type input "234.00"
type input "6"
click at [384, 272] on div "Select Item" at bounding box center [439, 281] width 168 height 19
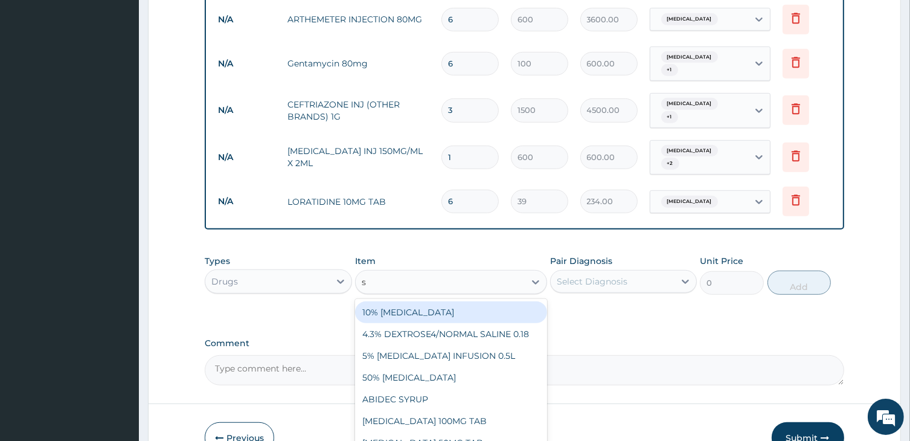
type input "sa"
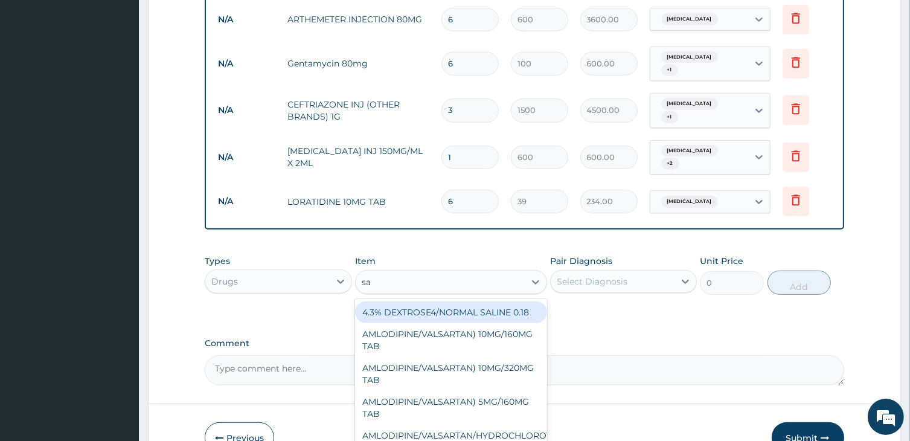
click at [389, 301] on div "4.3% DEXTROSE4/NORMAL SALINE 0.18" at bounding box center [450, 312] width 191 height 22
type input "1000"
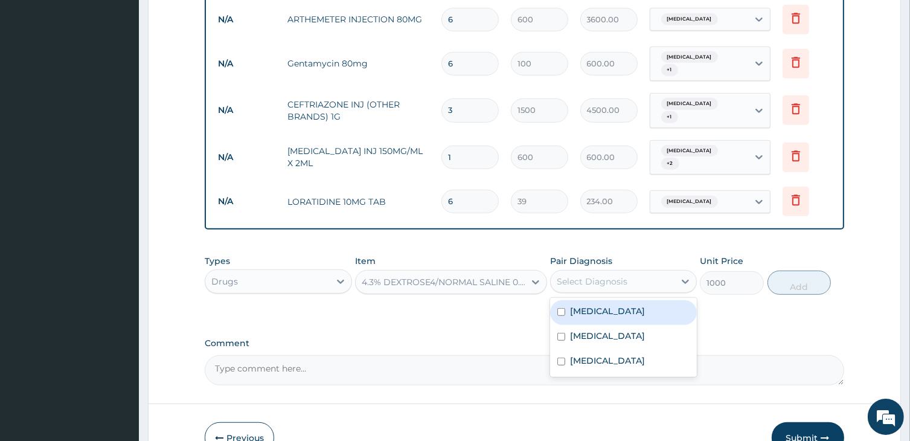
click at [619, 275] on div "Select Diagnosis" at bounding box center [591, 281] width 71 height 12
click at [612, 300] on div "Sepsis" at bounding box center [623, 312] width 147 height 25
checkbox input "true"
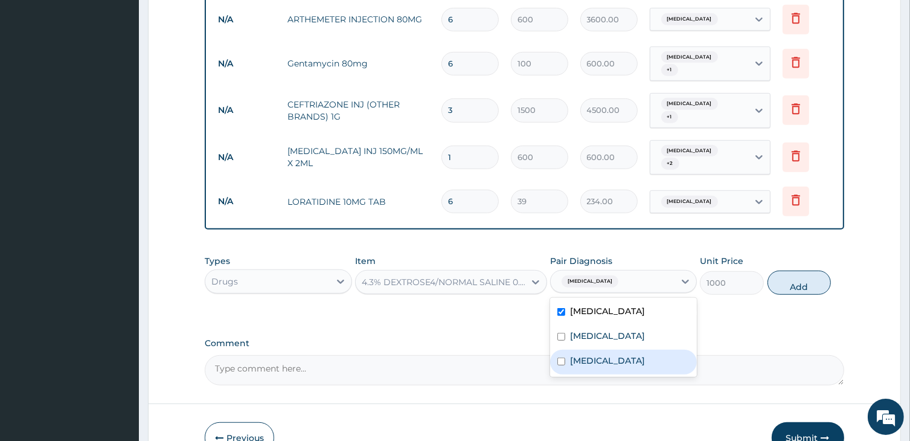
click at [604, 349] on div "Malaria" at bounding box center [623, 361] width 147 height 25
checkbox input "true"
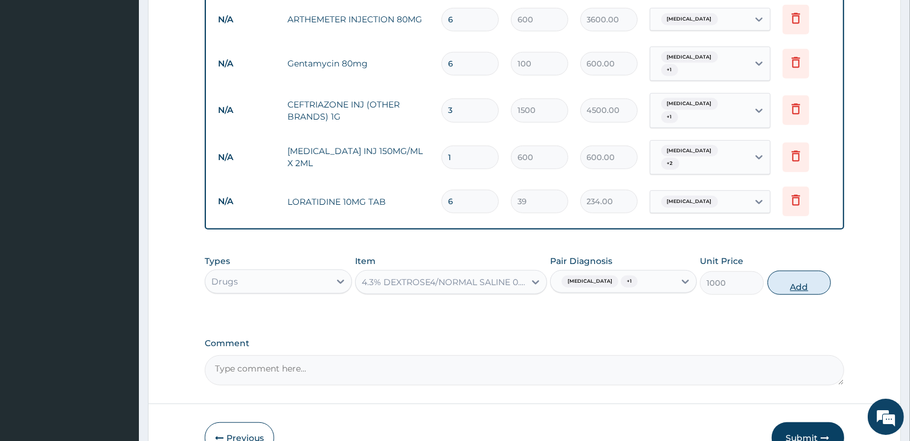
click at [800, 270] on button "Add" at bounding box center [799, 282] width 64 height 24
type input "0"
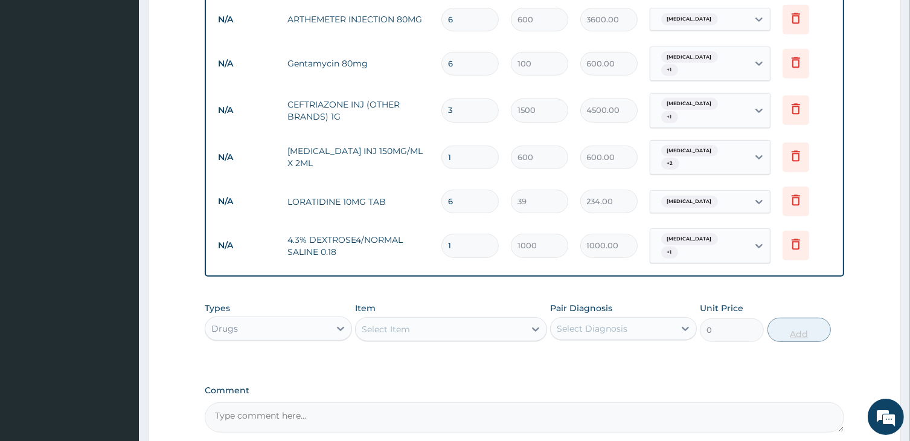
type input "0.00"
type input "2"
type input "2000.00"
type input "2"
click at [408, 323] on div "Select Item" at bounding box center [386, 329] width 48 height 12
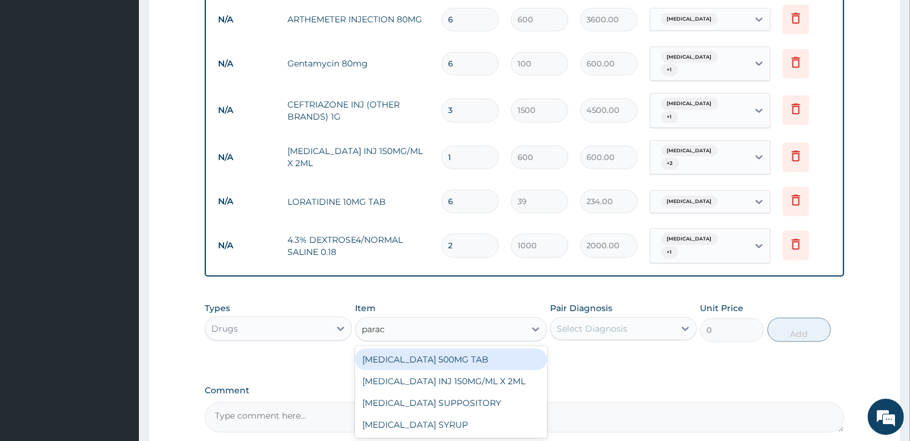
type input "parace"
click at [430, 348] on div "PARACETAMOL 500MG TAB" at bounding box center [450, 359] width 191 height 22
type input "24"
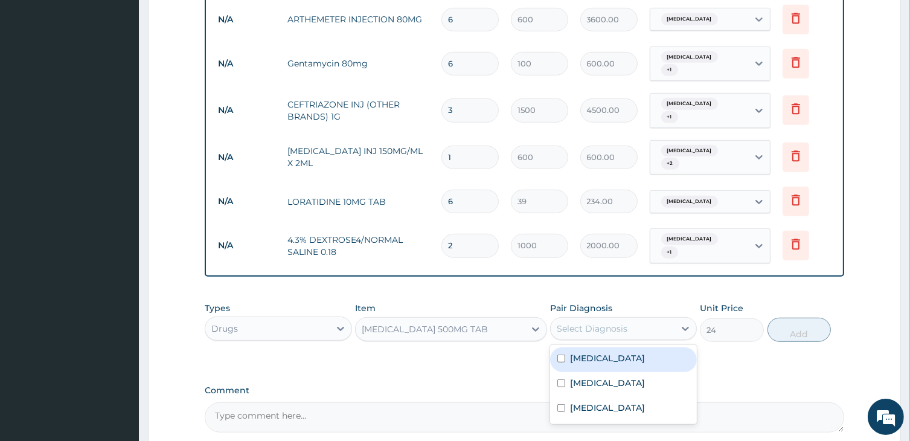
click at [595, 319] on div "Select Diagnosis" at bounding box center [612, 328] width 124 height 19
click at [604, 347] on div "Sepsis" at bounding box center [623, 359] width 147 height 25
checkbox input "true"
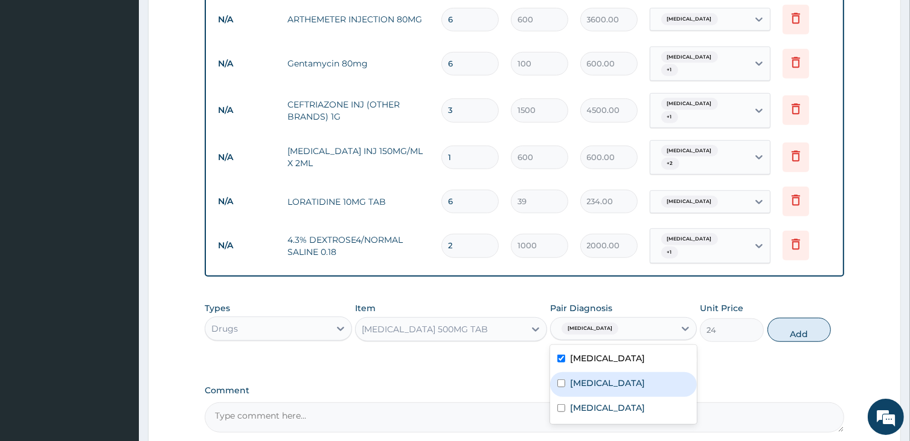
click at [606, 377] on label "Upper respiratory infection" at bounding box center [607, 383] width 75 height 12
checkbox input "true"
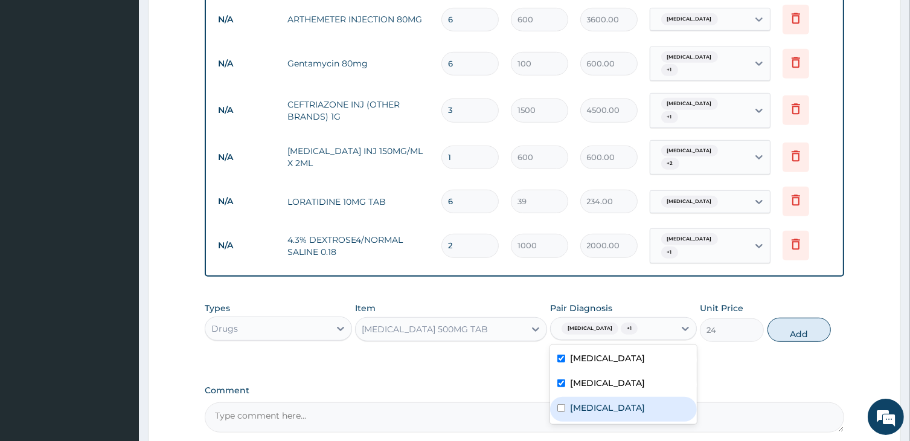
click at [606, 397] on div "Malaria" at bounding box center [623, 409] width 147 height 25
checkbox input "true"
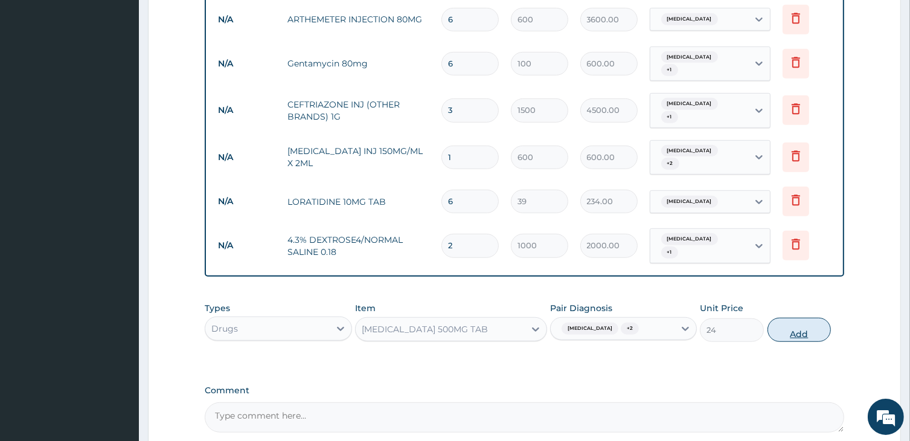
click at [792, 317] on button "Add" at bounding box center [799, 329] width 64 height 24
type input "0"
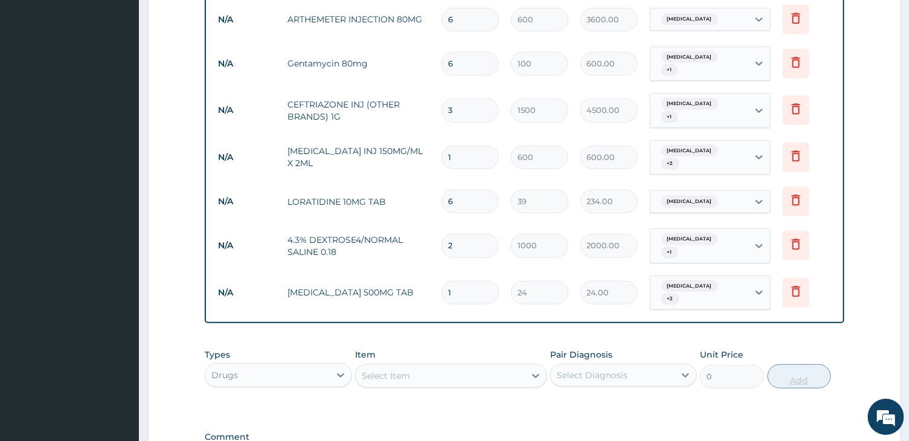
type input "18"
type input "432.00"
type input "18"
click at [465, 366] on div "Select Item" at bounding box center [439, 375] width 168 height 19
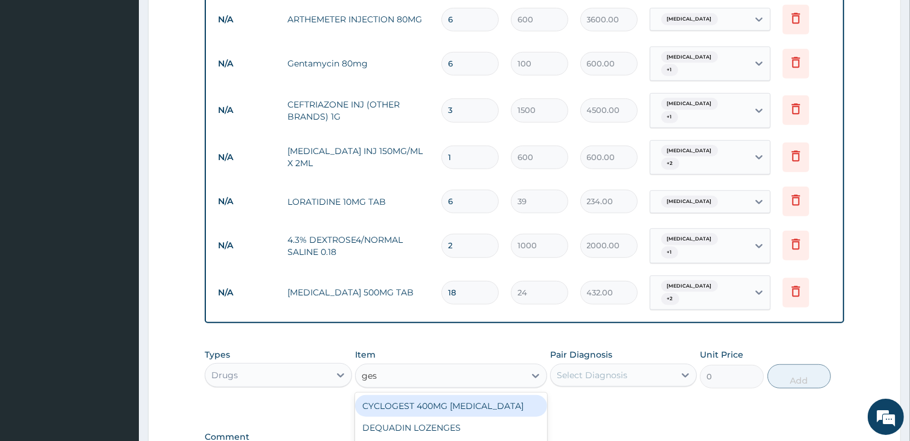
type input "gest"
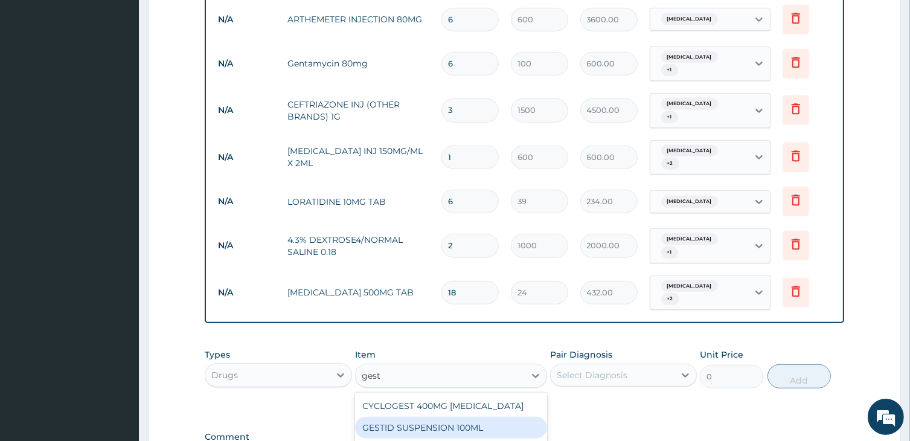
click at [440, 416] on div "GESTID SUSPENSION 100ML" at bounding box center [450, 427] width 191 height 22
type input "480"
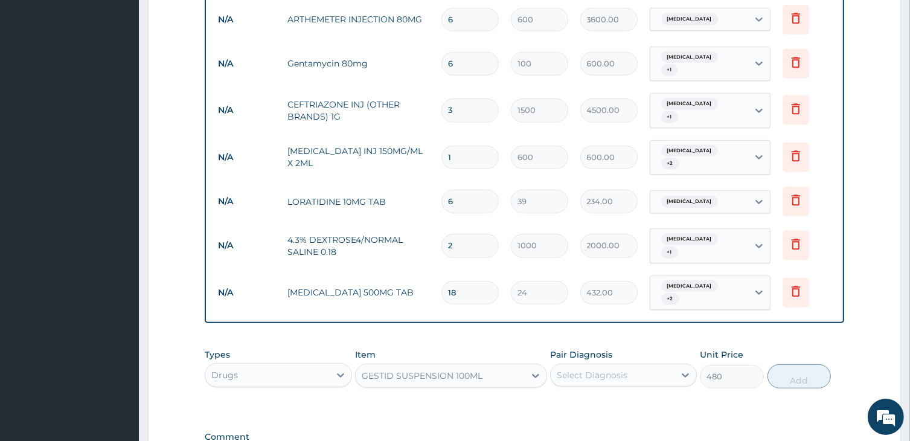
click at [644, 365] on div "Select Diagnosis" at bounding box center [612, 374] width 124 height 19
click at [599, 394] on div "Sepsis" at bounding box center [623, 406] width 147 height 25
checkbox input "true"
click at [797, 364] on button "Add" at bounding box center [799, 376] width 64 height 24
type input "0"
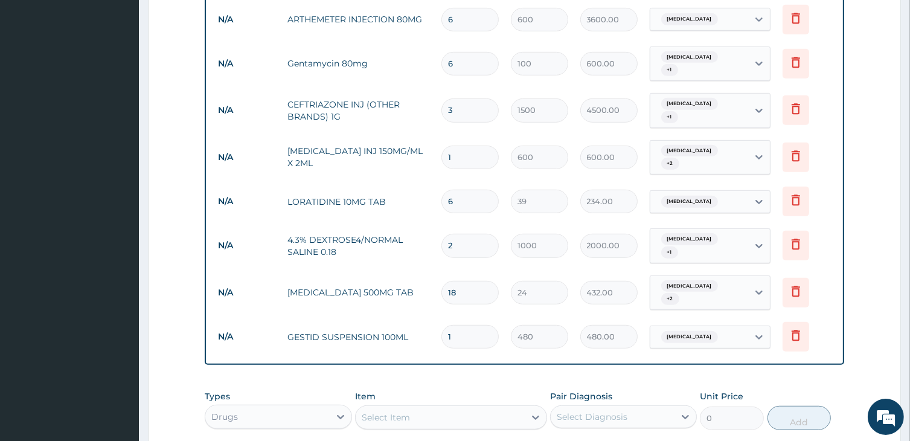
scroll to position [920, 0]
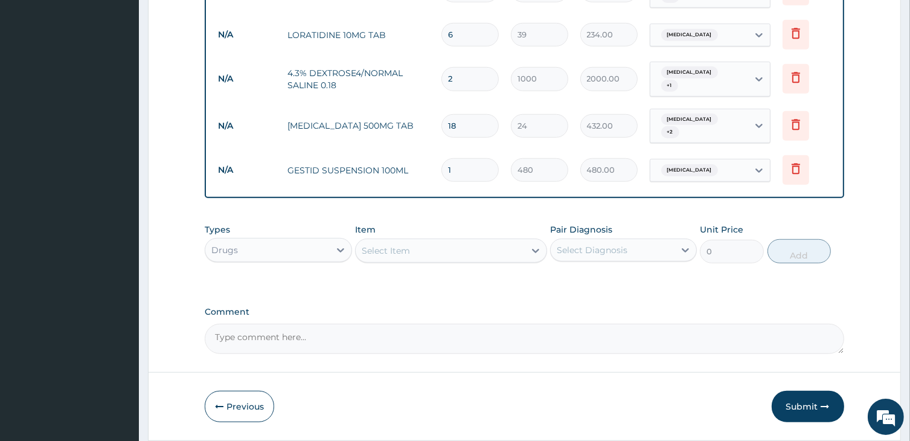
click at [425, 241] on div "Select Item" at bounding box center [439, 250] width 168 height 19
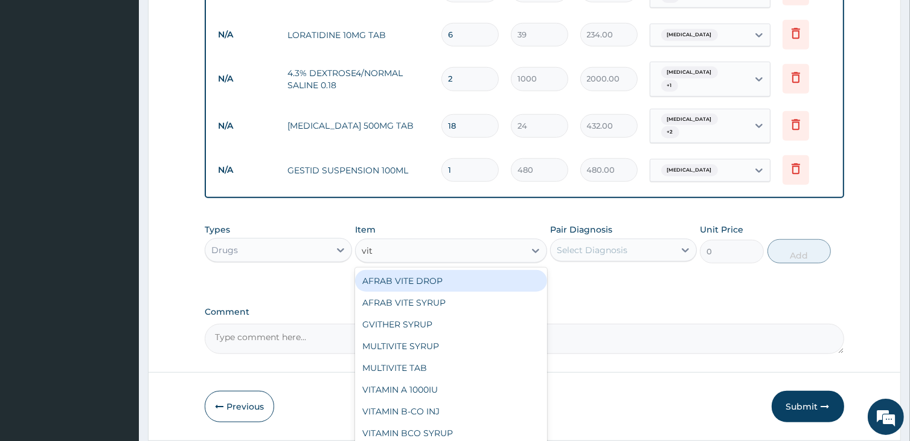
type input "vita"
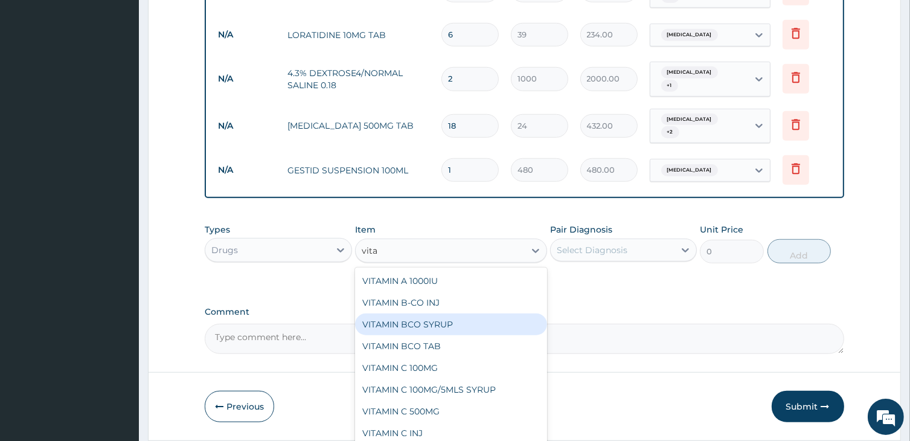
click at [419, 313] on div "VITAMIN BCO SYRUP" at bounding box center [450, 324] width 191 height 22
type input "510"
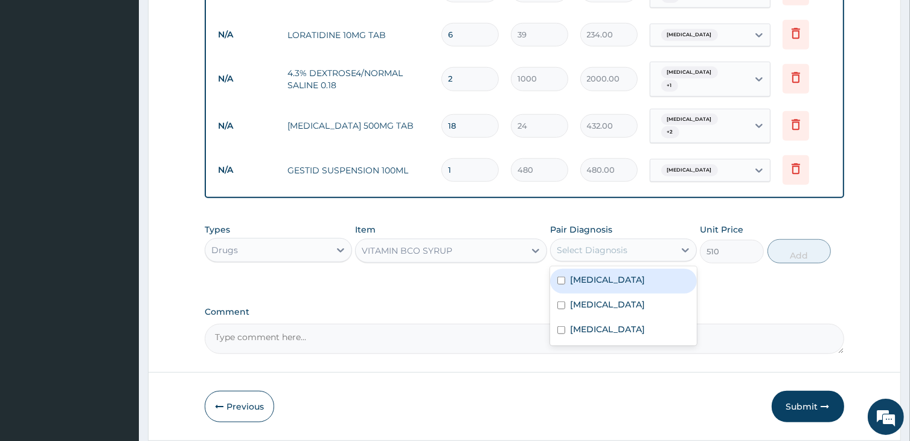
click at [622, 244] on div "Select Diagnosis" at bounding box center [591, 250] width 71 height 12
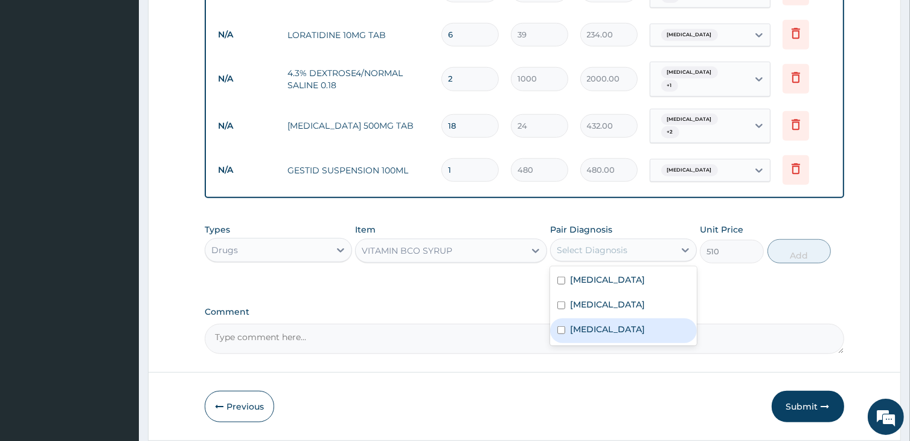
click at [581, 323] on label "Malaria" at bounding box center [607, 329] width 75 height 12
checkbox input "true"
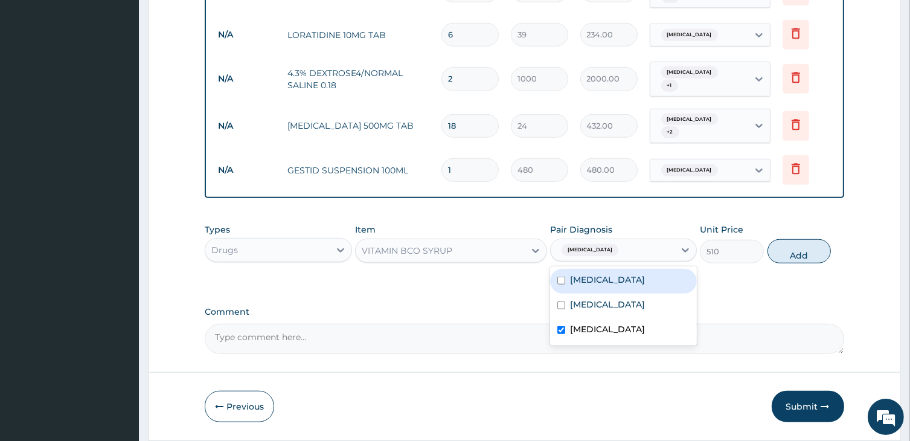
click at [640, 269] on div "Sepsis" at bounding box center [623, 281] width 147 height 25
checkbox input "true"
click at [803, 239] on button "Add" at bounding box center [799, 251] width 64 height 24
type input "0"
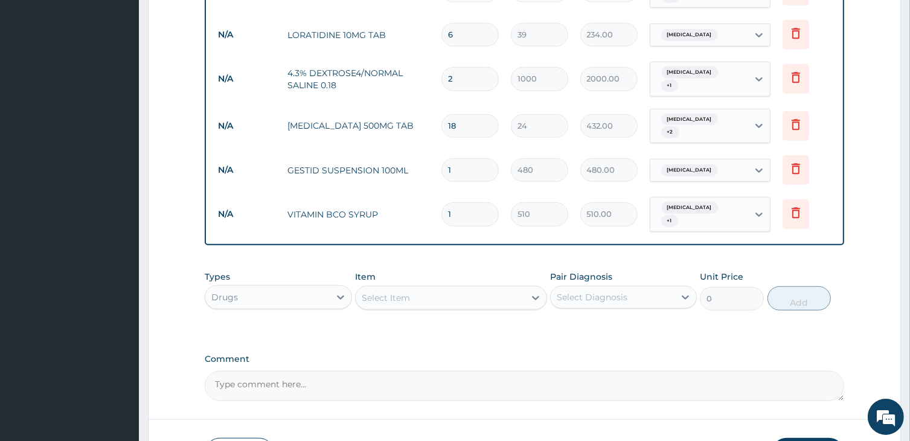
click at [400, 288] on div "Select Item" at bounding box center [439, 297] width 168 height 19
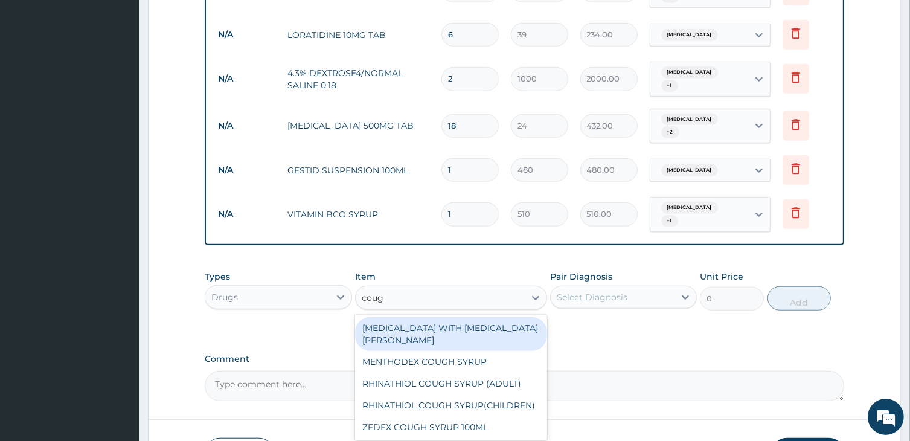
type input "cough"
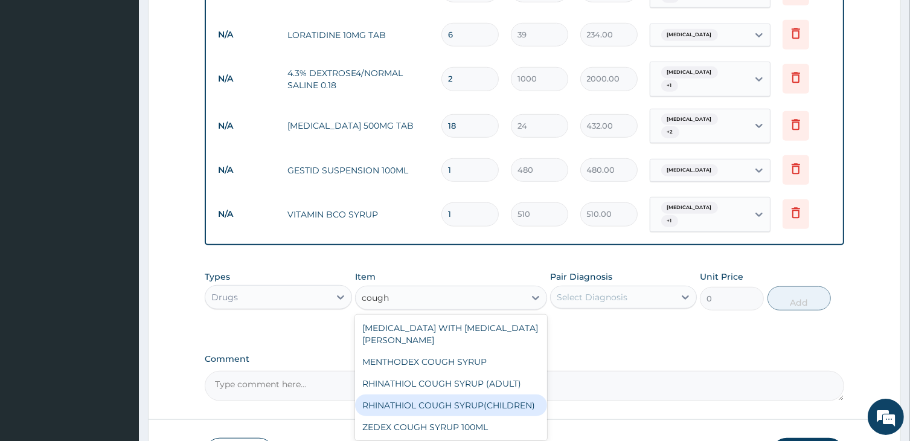
click at [411, 394] on div "RHINATHIOL COUGH SYRUP(CHILDREN)" at bounding box center [450, 405] width 191 height 22
type input "1080"
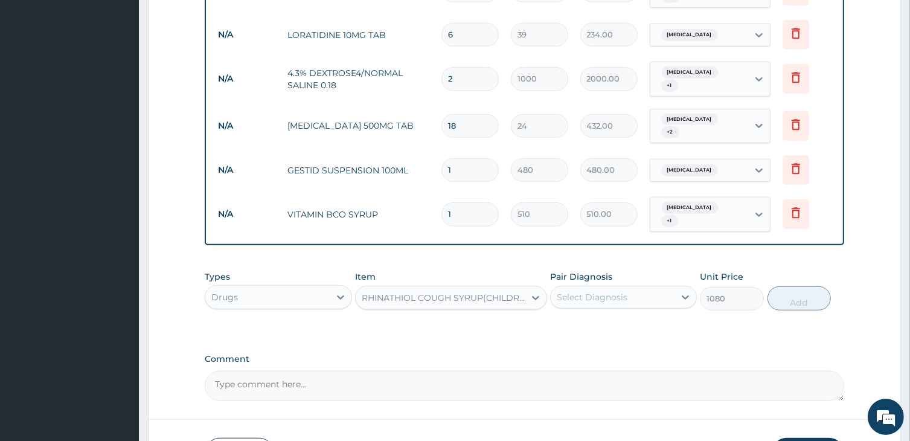
click at [593, 291] on div "Select Diagnosis" at bounding box center [591, 297] width 71 height 12
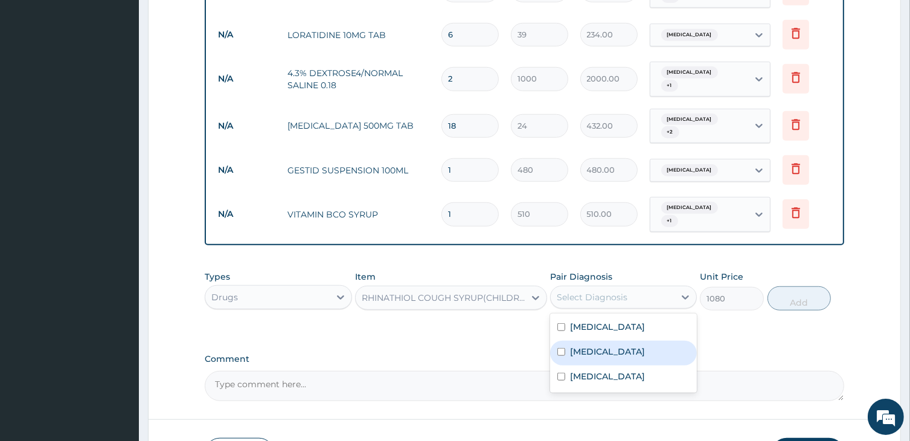
click at [578, 345] on label "Upper respiratory infection" at bounding box center [607, 351] width 75 height 12
checkbox input "true"
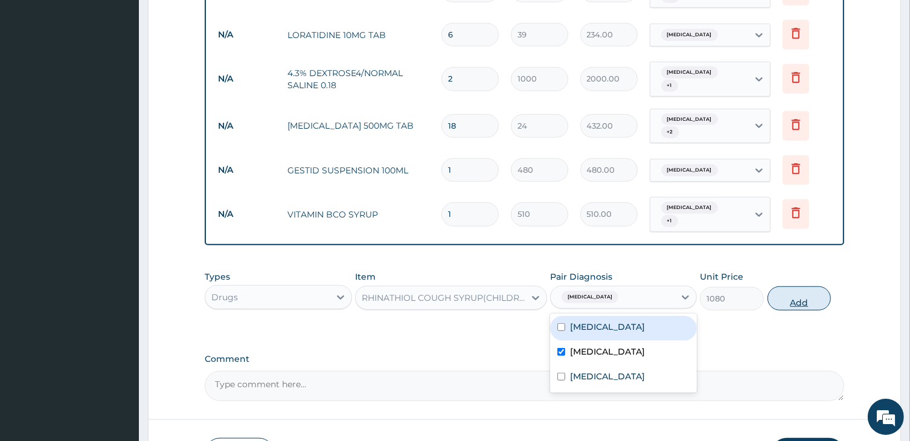
click at [806, 286] on button "Add" at bounding box center [799, 298] width 64 height 24
type input "0"
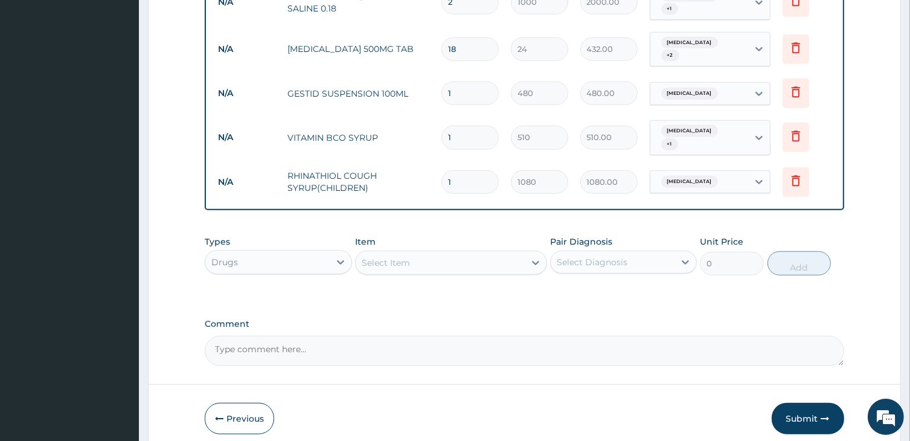
scroll to position [1002, 0]
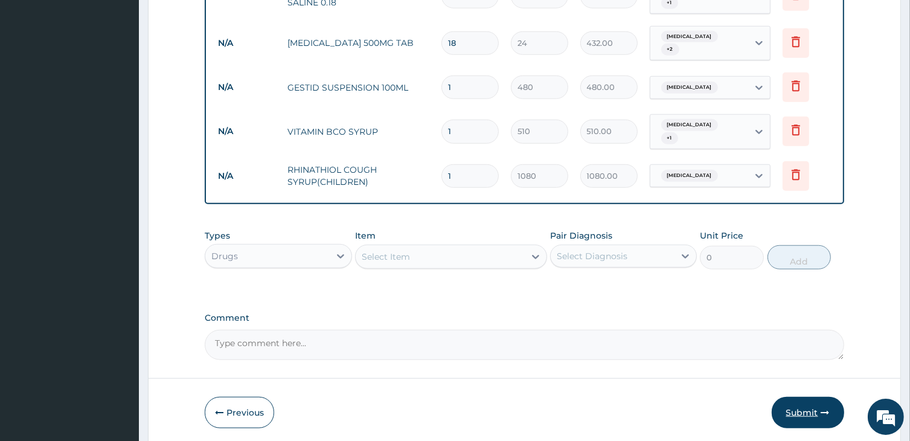
click at [810, 397] on button "Submit" at bounding box center [807, 412] width 72 height 31
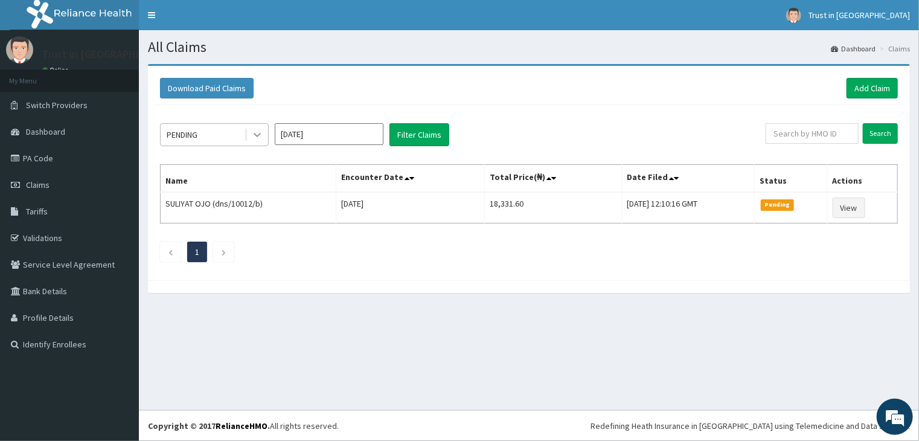
click at [261, 135] on icon at bounding box center [257, 135] width 12 height 12
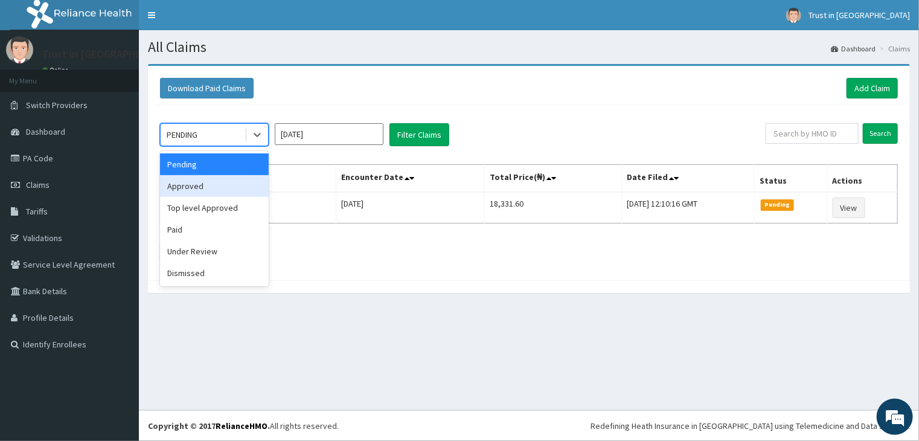
click at [181, 185] on div "Approved" at bounding box center [214, 186] width 109 height 22
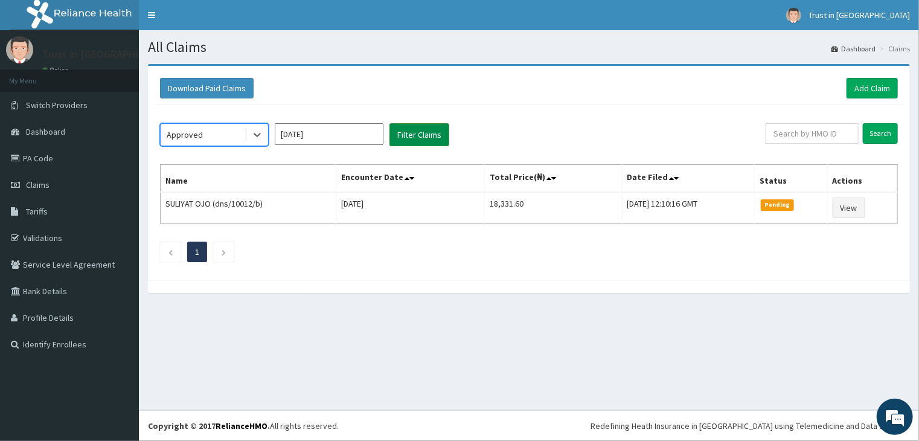
click at [408, 138] on button "Filter Claims" at bounding box center [419, 134] width 60 height 23
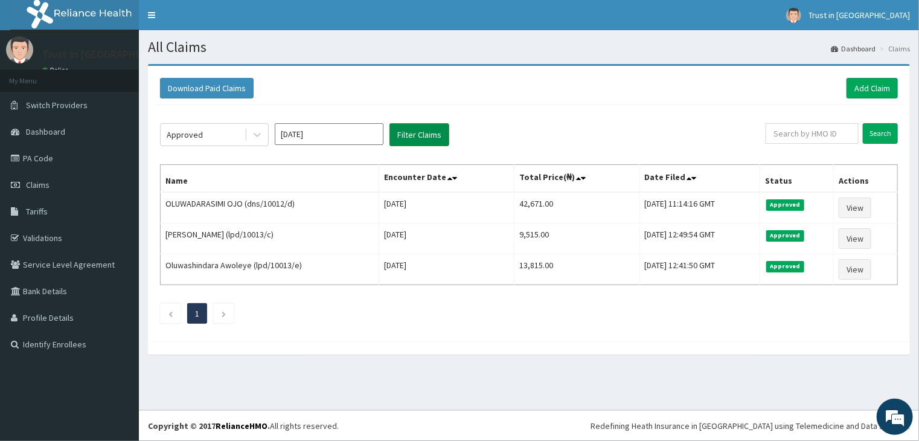
click at [389, 123] on button "Filter Claims" at bounding box center [419, 134] width 60 height 23
